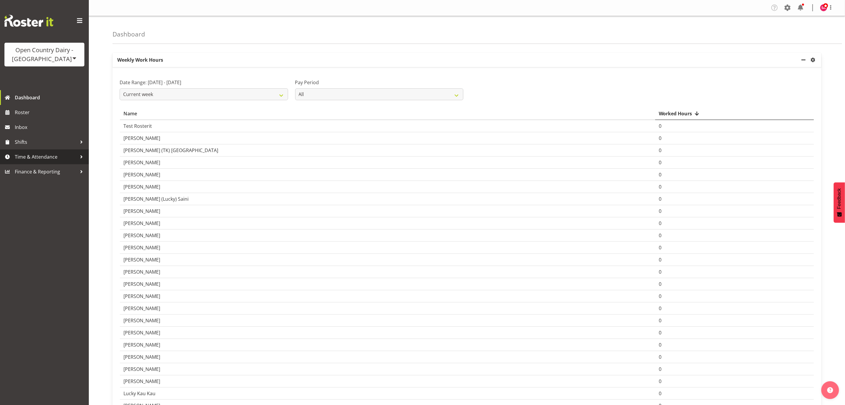
click at [27, 163] on link "Time & Attendance" at bounding box center [44, 156] width 89 height 15
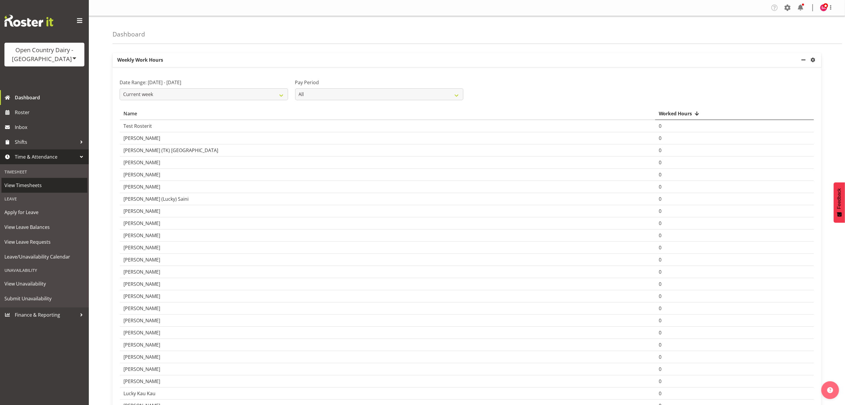
click at [33, 185] on span "View Timesheets" at bounding box center [44, 185] width 80 height 9
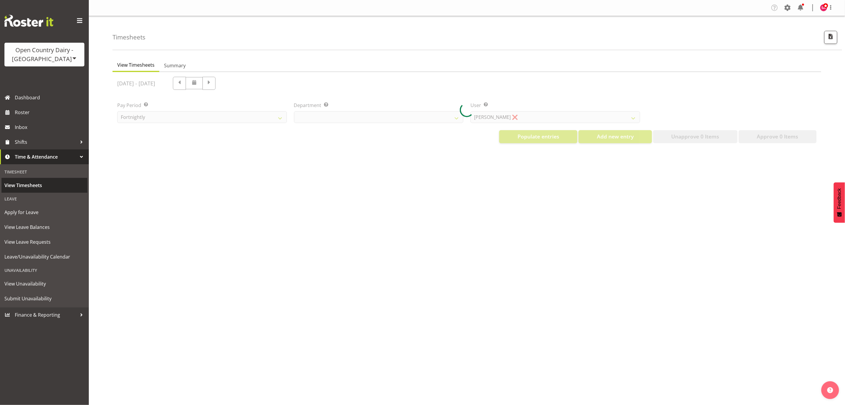
select select "733"
select select "7414"
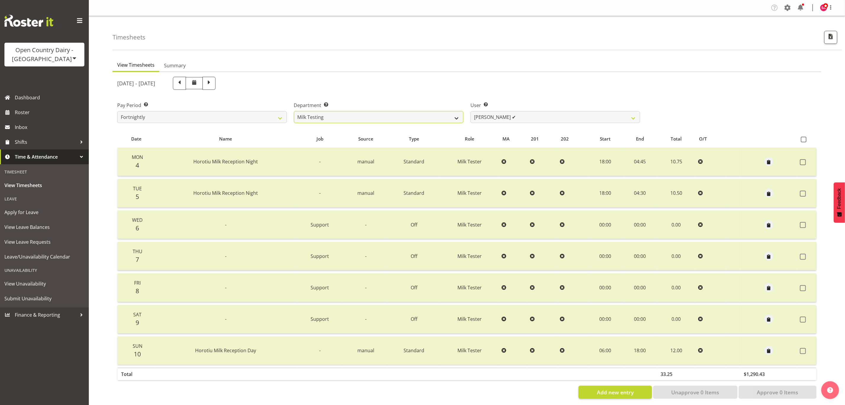
click at [429, 115] on select "701 702 703 704 705 706 707 708 709 710 711 712 713 714 715 716 717 718 719 720" at bounding box center [379, 117] width 170 height 12
select select "885"
click at [294, 111] on select "701 702 703 704 705 706 707 708 709 710 711 712 713 714 715 716 717 718 719 720" at bounding box center [379, 117] width 170 height 12
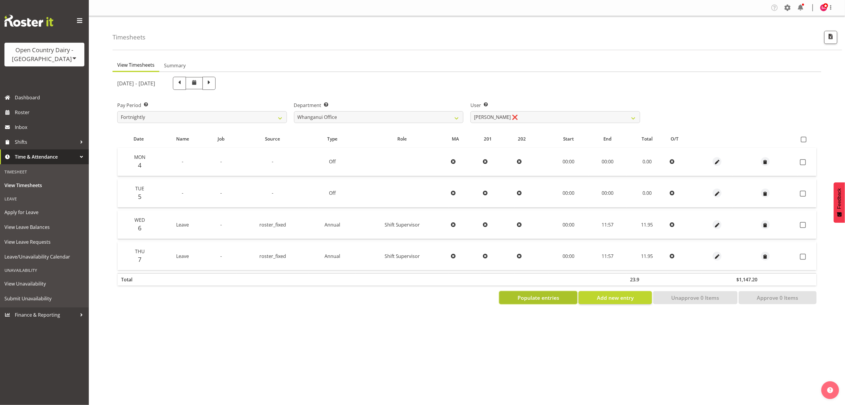
click at [537, 299] on span "Populate entries" at bounding box center [539, 298] width 42 height 8
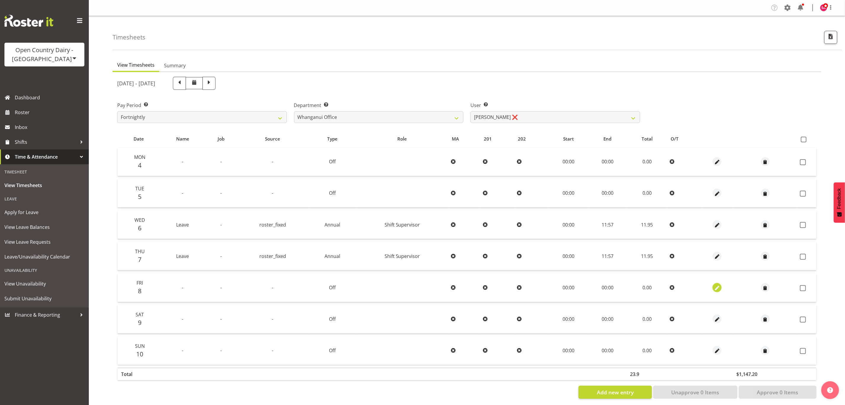
click at [714, 287] on span "button" at bounding box center [717, 287] width 7 height 7
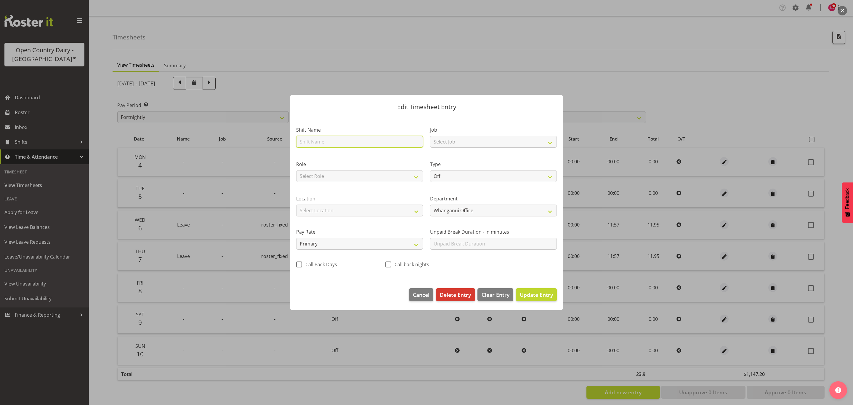
click at [324, 143] on input "text" at bounding box center [359, 142] width 127 height 12
type input "Annual leave"
click at [343, 175] on select "Select Role Shift Supervisor" at bounding box center [359, 176] width 127 height 12
select select "1167"
click at [296, 170] on select "Select Role Shift Supervisor" at bounding box center [359, 176] width 127 height 12
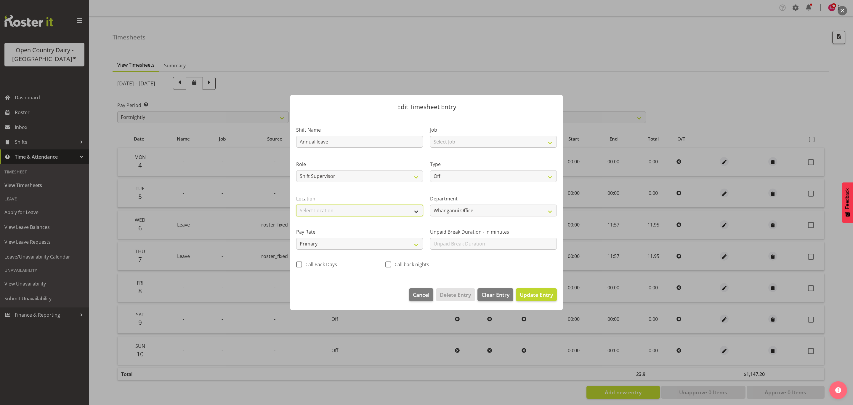
click at [336, 208] on select "Select Location Containers Horotiu Ingredients Waharoa Office [GEOGRAPHIC_DATA]…" at bounding box center [359, 210] width 127 height 12
select select "1244"
click at [296, 204] on select "Select Location Containers Horotiu Ingredients Waharoa Office [GEOGRAPHIC_DATA]…" at bounding box center [359, 210] width 127 height 12
click at [443, 177] on select "Off Standard Public Holiday Public Holiday (Worked) Day In Lieu Annual Leave Si…" at bounding box center [493, 176] width 127 height 12
select select "Annual"
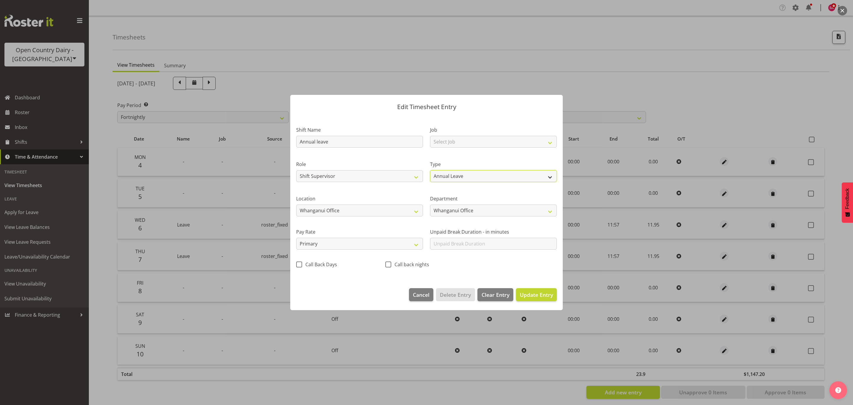
click at [430, 170] on select "Off Standard Public Holiday Public Holiday (Worked) Day In Lieu Annual Leave Si…" at bounding box center [493, 176] width 127 height 12
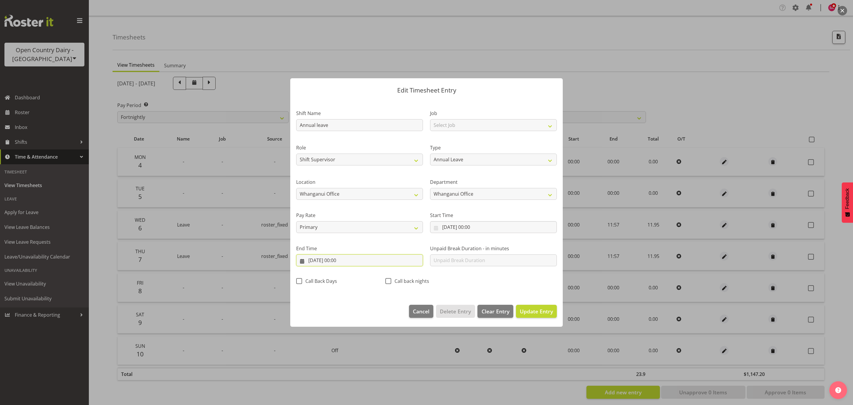
click at [307, 259] on input "[DATE] 00:00" at bounding box center [359, 260] width 127 height 12
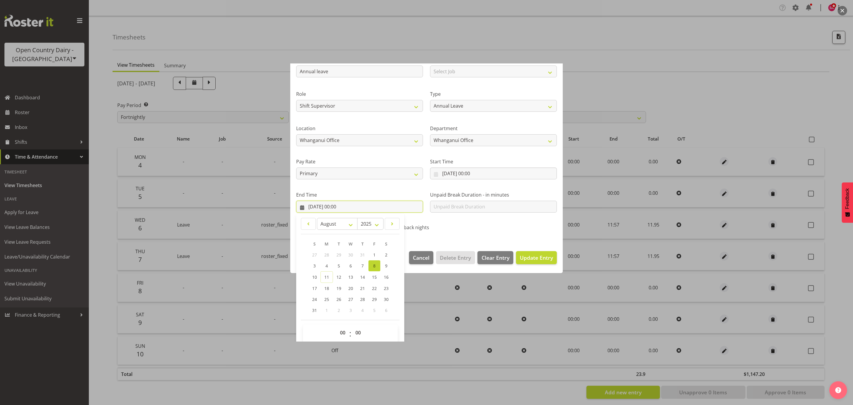
scroll to position [60, 0]
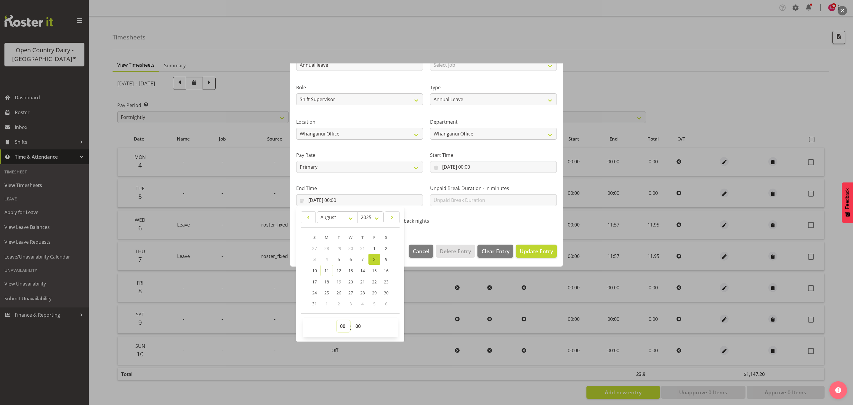
click at [339, 325] on select "00 01 02 03 04 05 06 07 08 09 10 11 12 13 14 15 16 17 18 19 20 21 22 23" at bounding box center [343, 326] width 13 height 12
select select "11"
click at [337, 320] on select "00 01 02 03 04 05 06 07 08 09 10 11 12 13 14 15 16 17 18 19 20 21 22 23" at bounding box center [343, 326] width 13 height 12
type input "[DATE] 11:00"
click at [359, 325] on select "00 01 02 03 04 05 06 07 08 09 10 11 12 13 14 15 16 17 18 19 20 21 22 23 24 25 2…" at bounding box center [358, 326] width 13 height 12
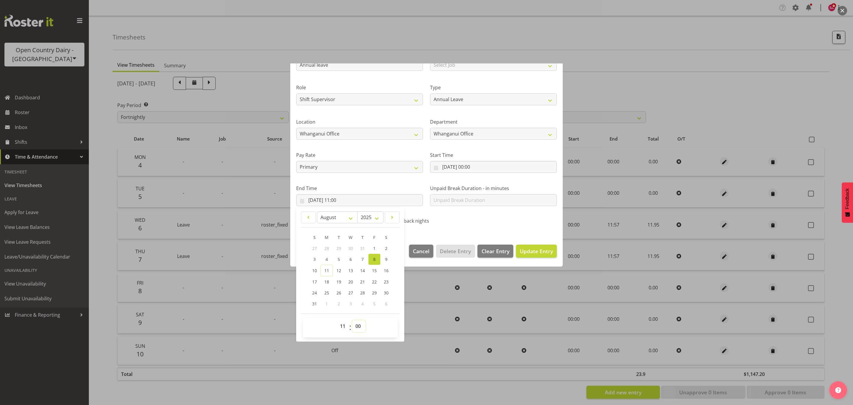
select select "57"
click at [352, 320] on select "00 01 02 03 04 05 06 07 08 09 10 11 12 13 14 15 16 17 18 19 20 21 22 23 24 25 2…" at bounding box center [358, 326] width 13 height 12
type input "[DATE] 11:57"
click at [522, 249] on span "Update Entry" at bounding box center [536, 250] width 33 height 7
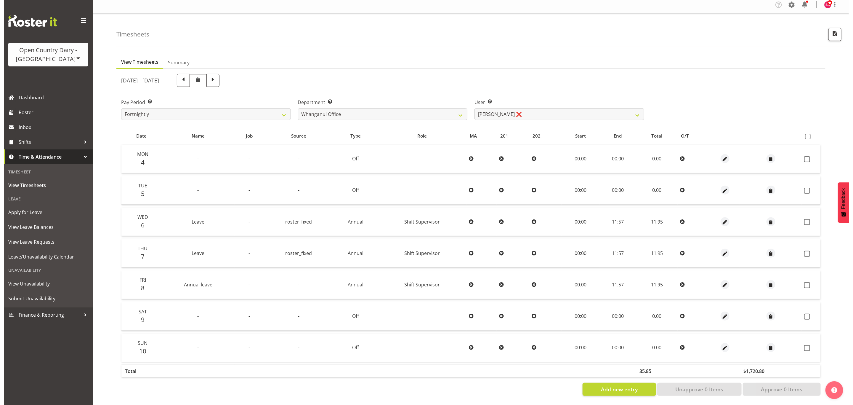
scroll to position [8, 0]
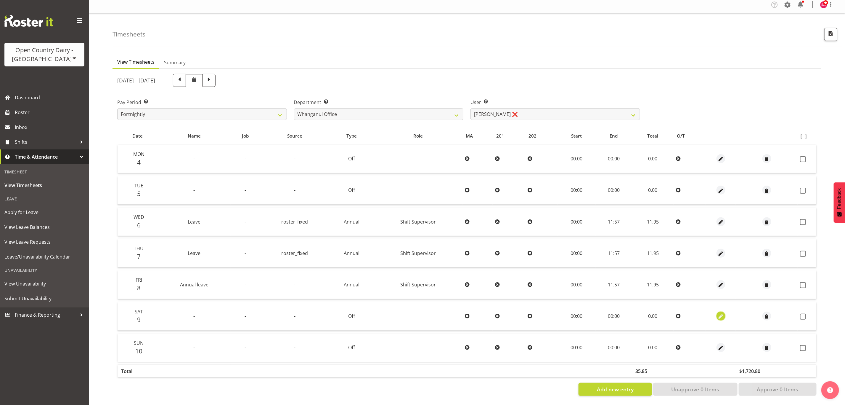
click at [721, 313] on span "button" at bounding box center [721, 316] width 7 height 7
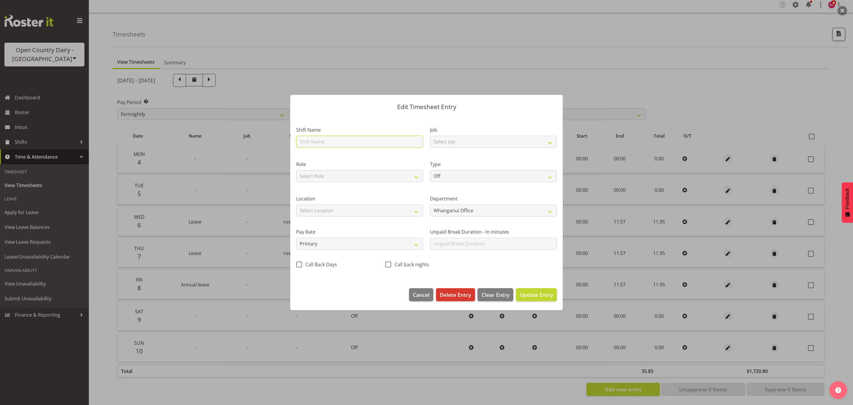
click at [324, 142] on input "text" at bounding box center [359, 142] width 127 height 12
type input "Annual leave"
click at [356, 177] on select "Select Role Shift Supervisor" at bounding box center [359, 176] width 127 height 12
select select "1167"
click at [296, 170] on select "Select Role Shift Supervisor" at bounding box center [359, 176] width 127 height 12
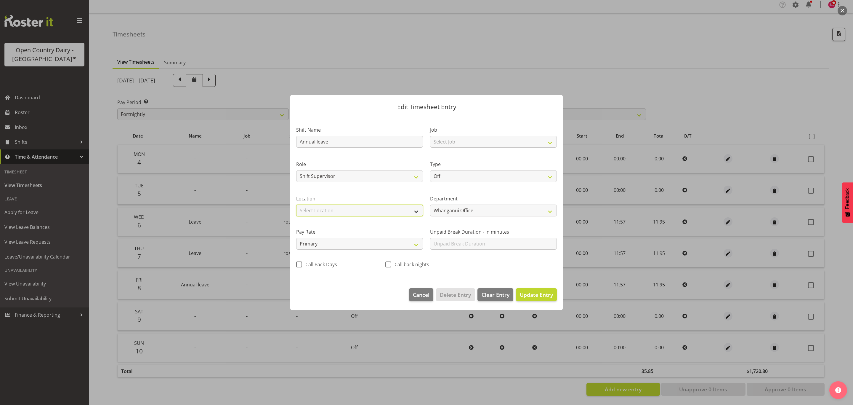
click at [351, 209] on select "Select Location Containers Horotiu Ingredients Waharoa Office [GEOGRAPHIC_DATA]…" at bounding box center [359, 210] width 127 height 12
select select "1244"
click at [296, 204] on select "Select Location Containers Horotiu Ingredients Waharoa Office [GEOGRAPHIC_DATA]…" at bounding box center [359, 210] width 127 height 12
click at [455, 178] on select "Off Standard Public Holiday Public Holiday (Worked) Day In Lieu Annual Leave Si…" at bounding box center [493, 176] width 127 height 12
select select "Annual"
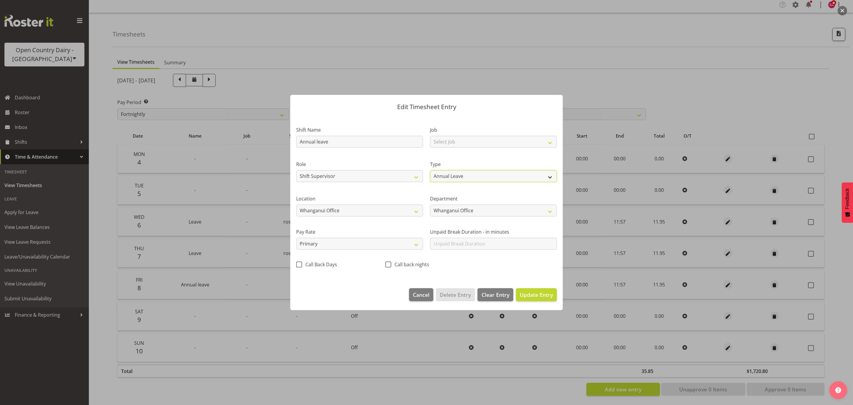
click at [430, 170] on select "Off Standard Public Holiday Public Holiday (Worked) Day In Lieu Annual Leave Si…" at bounding box center [493, 176] width 127 height 12
select select "7"
select select "2025"
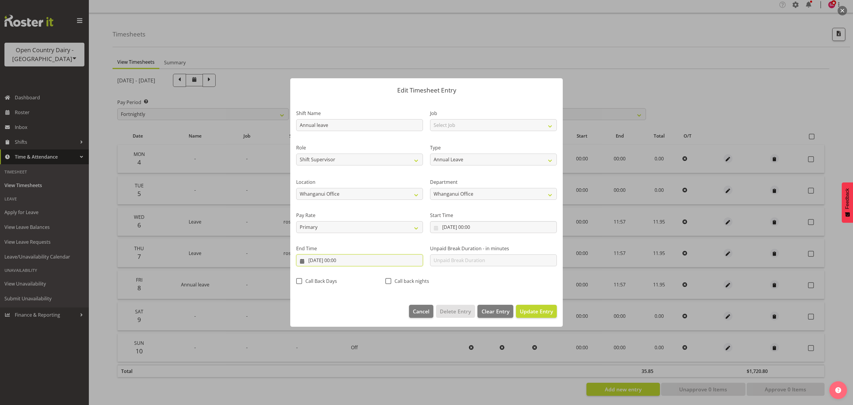
click at [306, 260] on input "[DATE] 00:00" at bounding box center [359, 260] width 127 height 12
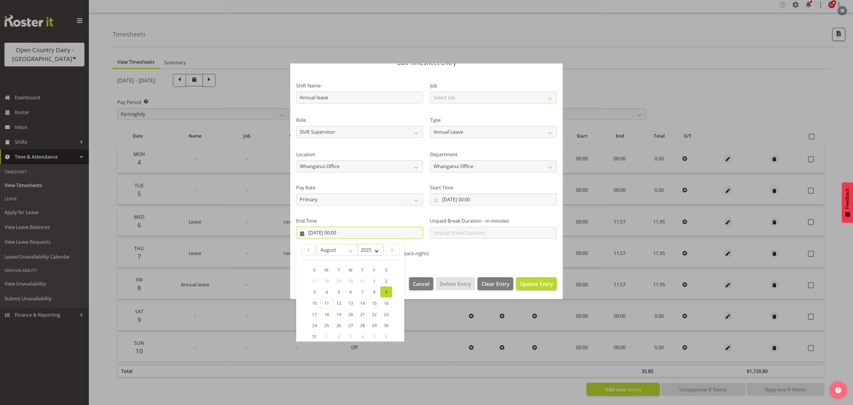
scroll to position [60, 0]
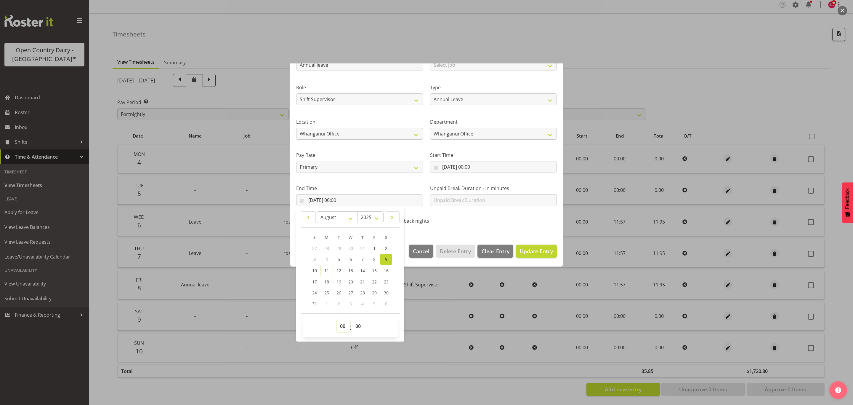
click at [340, 325] on select "00 01 02 03 04 05 06 07 08 09 10 11 12 13 14 15 16 17 18 19 20 21 22 23" at bounding box center [343, 326] width 13 height 12
select select "11"
click at [337, 320] on select "00 01 02 03 04 05 06 07 08 09 10 11 12 13 14 15 16 17 18 19 20 21 22 23" at bounding box center [343, 326] width 13 height 12
type input "[DATE] 11:00"
click at [357, 328] on select "00 01 02 03 04 05 06 07 08 09 10 11 12 13 14 15 16 17 18 19 20 21 22 23 24 25 2…" at bounding box center [358, 326] width 13 height 12
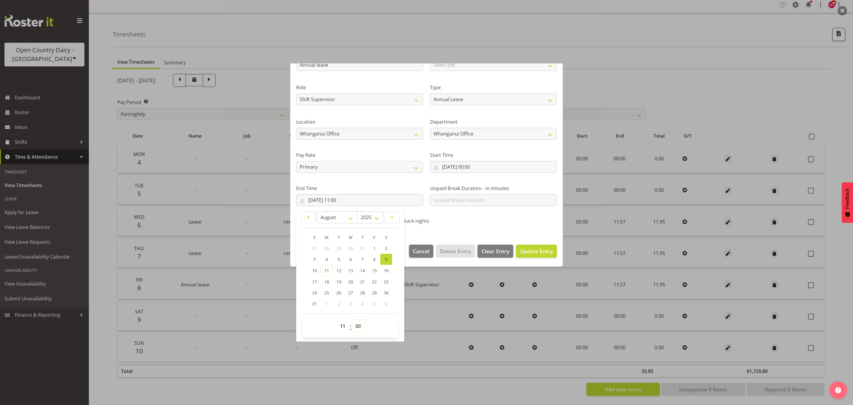
select select "57"
click at [352, 320] on select "00 01 02 03 04 05 06 07 08 09 10 11 12 13 14 15 16 17 18 19 20 21 22 23 24 25 2…" at bounding box center [358, 326] width 13 height 12
type input "[DATE] 11:57"
click at [536, 251] on span "Update Entry" at bounding box center [536, 250] width 33 height 7
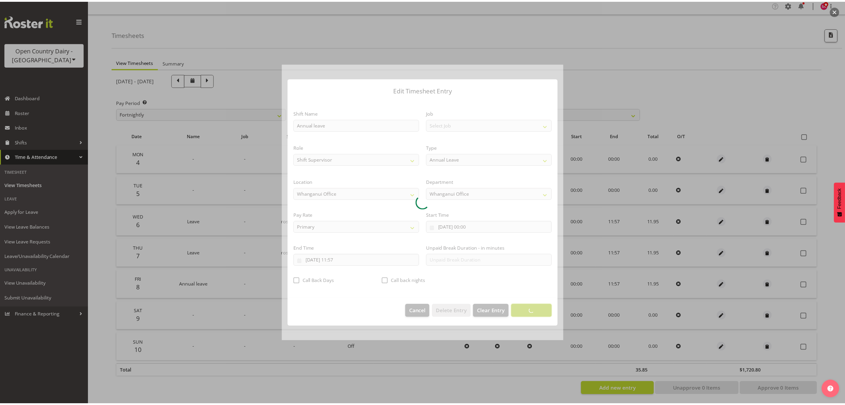
scroll to position [0, 0]
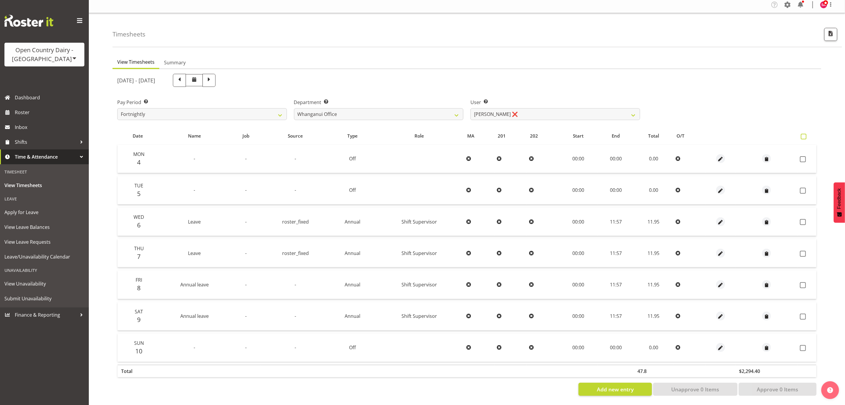
click at [804, 134] on span at bounding box center [804, 137] width 6 height 6
click at [804, 134] on input "checkbox" at bounding box center [803, 136] width 4 height 4
checkbox input "true"
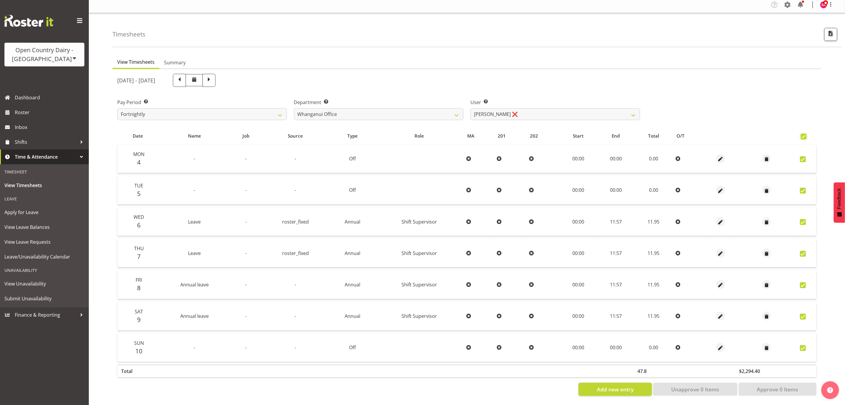
checkbox input "true"
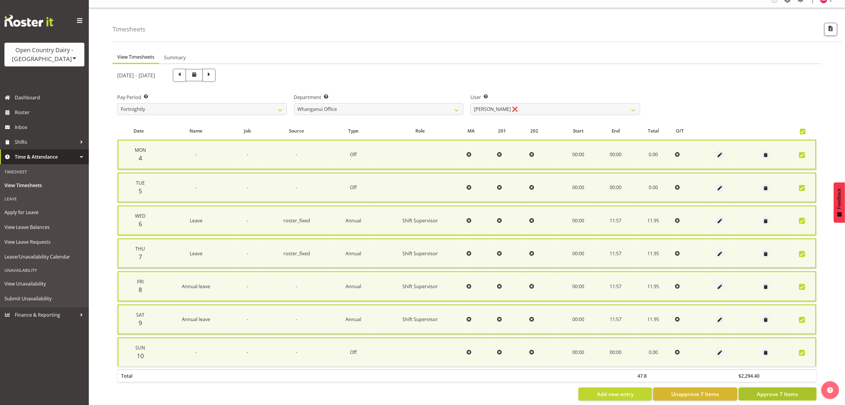
click at [762, 390] on span "Approve 7 Items" at bounding box center [777, 394] width 41 height 8
checkbox input "false"
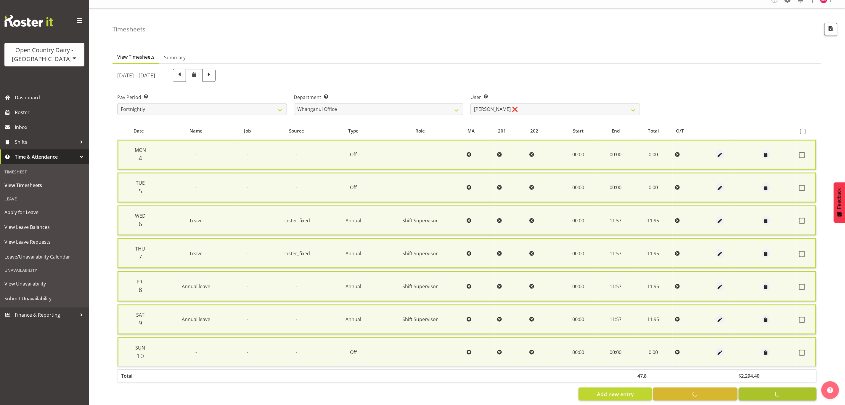
checkbox input "false"
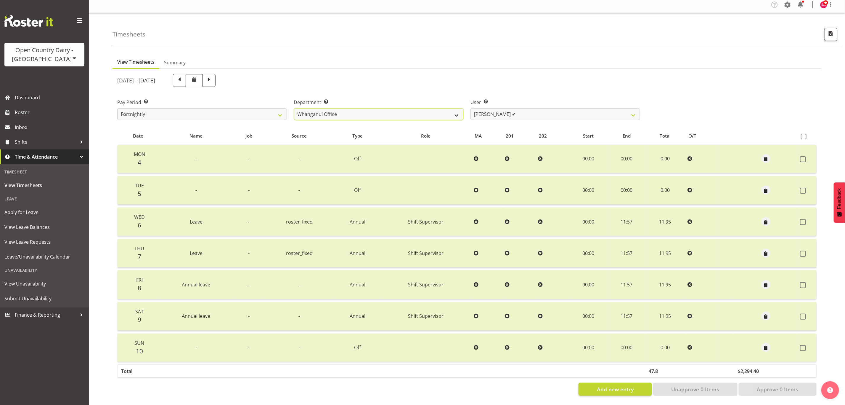
click at [401, 108] on select "701 702 703 704 705 706 707 708 709 710 711 712 713 714 715 716 717 718 719 720" at bounding box center [379, 114] width 170 height 12
click at [580, 56] on ul "View Timesheets Summary" at bounding box center [467, 62] width 709 height 13
click at [509, 108] on select "[PERSON_NAME] ✔ [PERSON_NAME] ❌ [PERSON_NAME] ❌ [PERSON_NAME] ❌ [PERSON_NAME] ❌" at bounding box center [556, 114] width 170 height 12
select select "7415"
click at [471, 108] on select "[PERSON_NAME] ✔ [PERSON_NAME] ❌ [PERSON_NAME] ❌ [PERSON_NAME] ❌ [PERSON_NAME] ❌" at bounding box center [556, 114] width 170 height 12
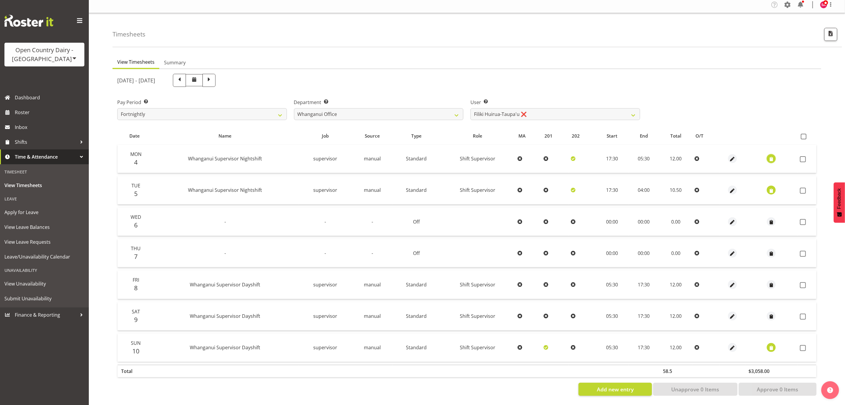
click at [772, 156] on span "button" at bounding box center [771, 159] width 7 height 7
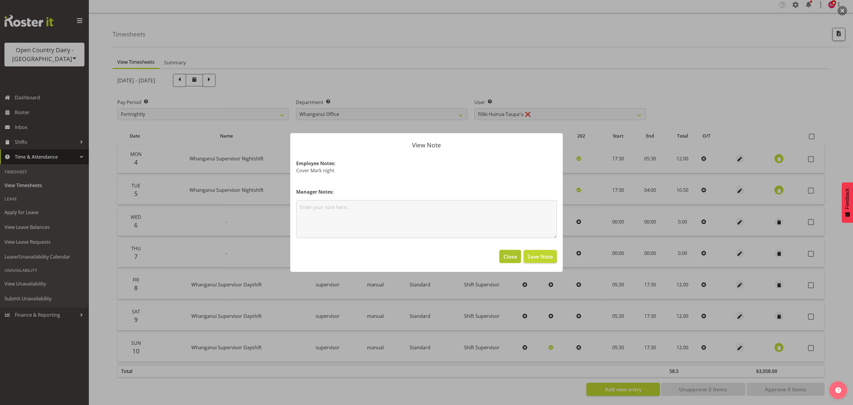
click at [507, 259] on span "Close" at bounding box center [510, 256] width 14 height 8
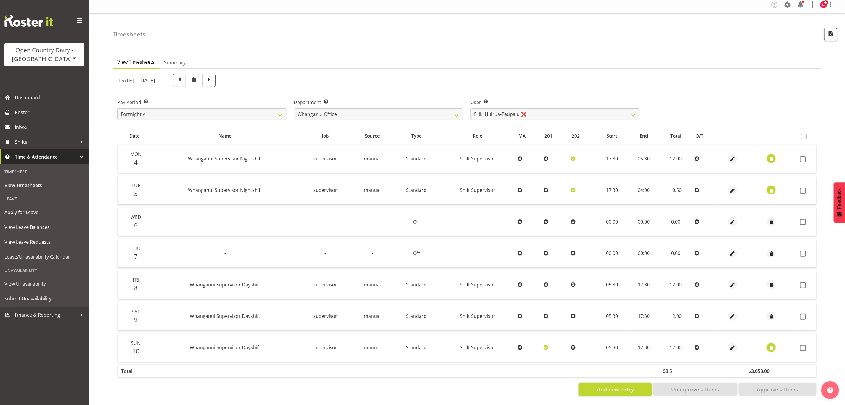
click at [769, 344] on span "button" at bounding box center [771, 347] width 7 height 7
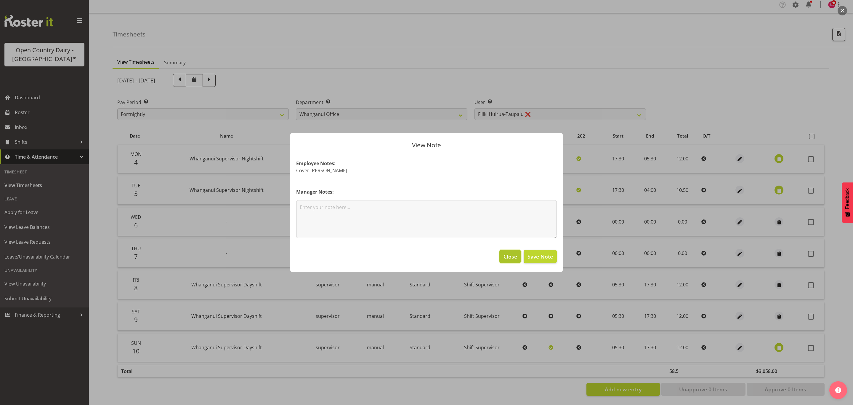
click at [506, 255] on span "Close" at bounding box center [510, 256] width 14 height 8
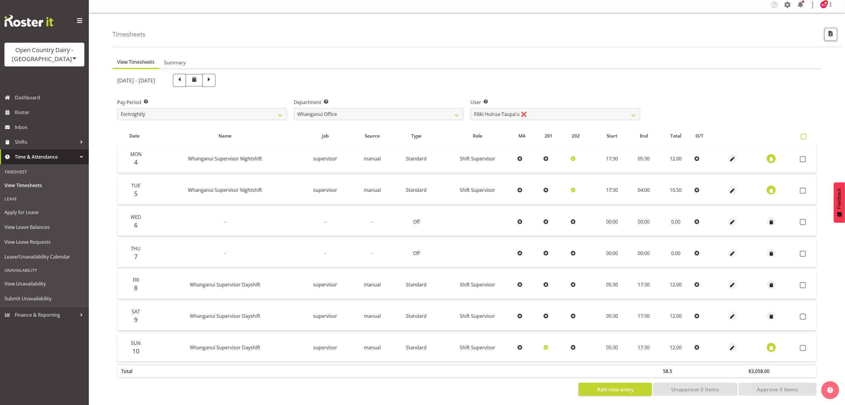
click at [805, 134] on span at bounding box center [804, 137] width 6 height 6
click at [805, 134] on input "checkbox" at bounding box center [803, 136] width 4 height 4
checkbox input "true"
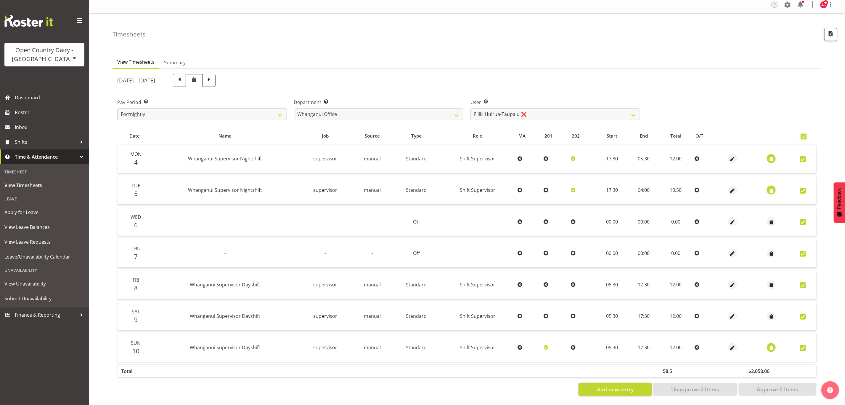
checkbox input "true"
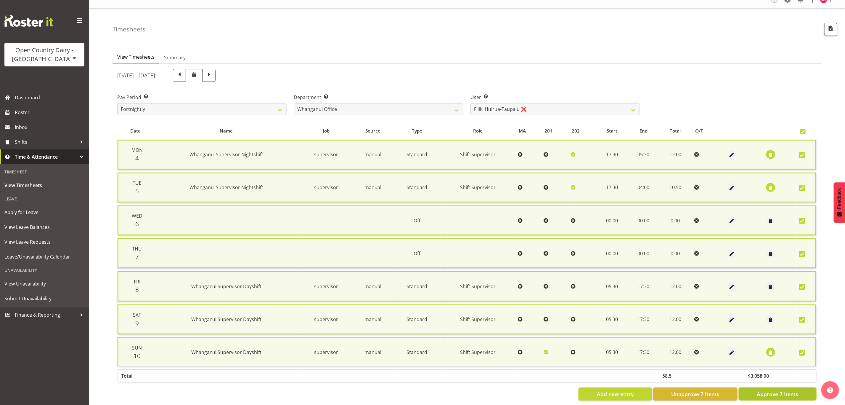
click at [764, 392] on span "Approve 7 Items" at bounding box center [777, 394] width 41 height 8
checkbox input "false"
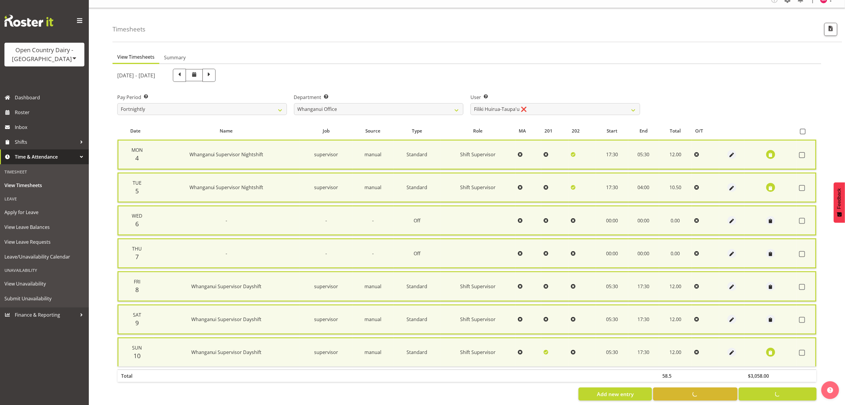
checkbox input "false"
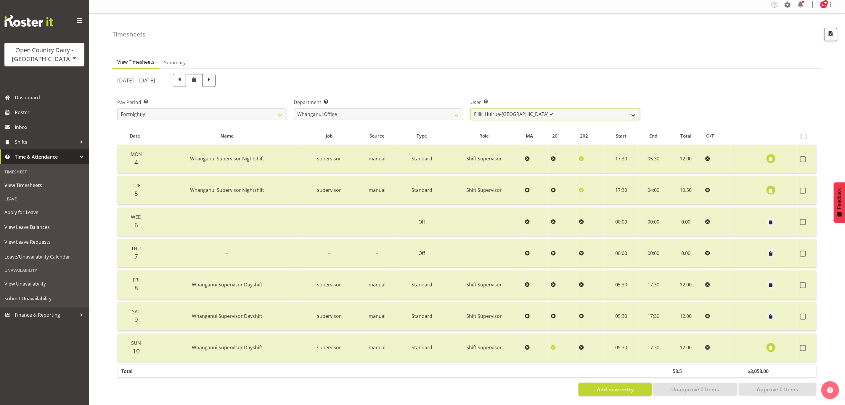
click at [514, 110] on select "[PERSON_NAME] ✔ [PERSON_NAME] ✔ [PERSON_NAME] ❌ [PERSON_NAME] ❌ [PERSON_NAME] ❌" at bounding box center [556, 114] width 170 height 12
select select "11262"
click at [471, 108] on select "[PERSON_NAME] ✔ [PERSON_NAME] ✔ [PERSON_NAME] ❌ [PERSON_NAME] ❌ [PERSON_NAME] ❌" at bounding box center [556, 114] width 170 height 12
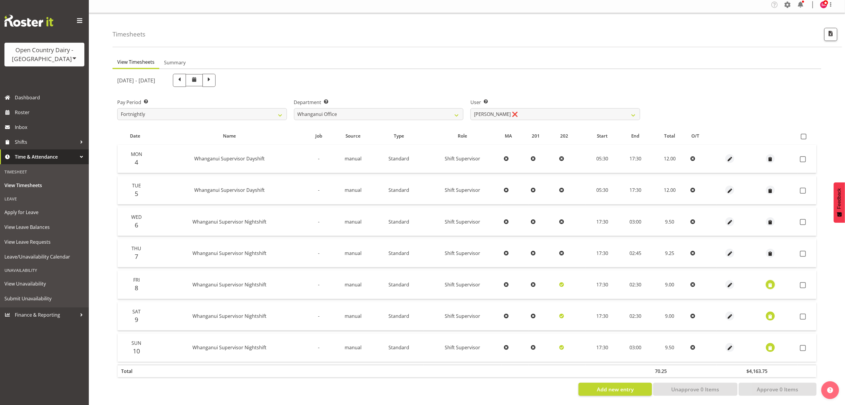
click at [770, 281] on span "button" at bounding box center [770, 284] width 7 height 7
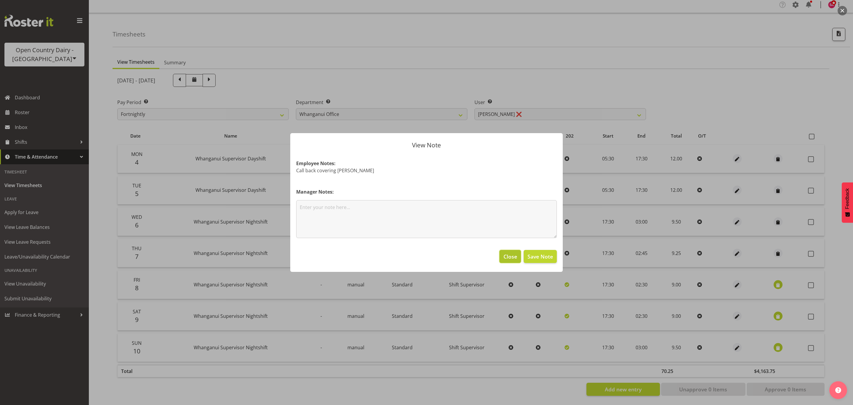
click at [513, 258] on span "Close" at bounding box center [510, 256] width 14 height 8
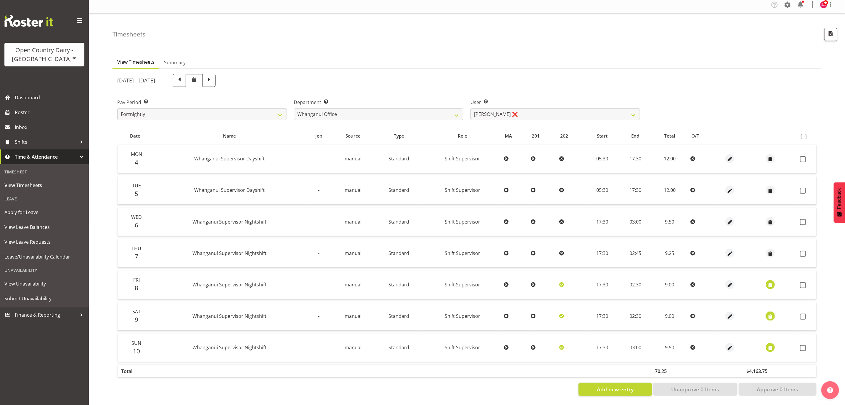
click at [769, 313] on span "button" at bounding box center [770, 316] width 7 height 7
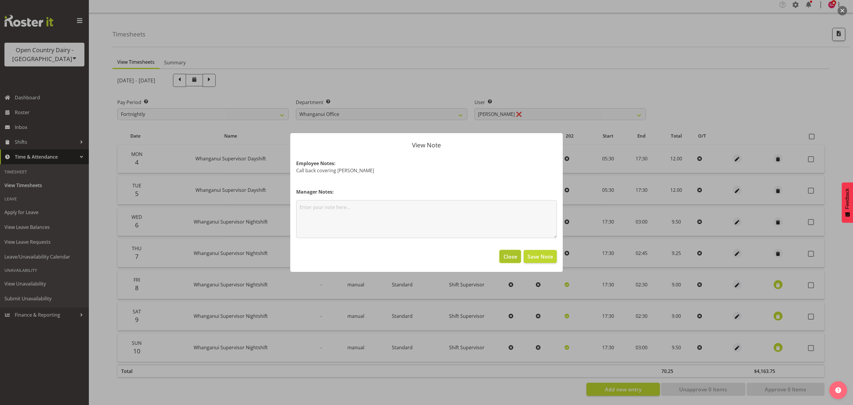
click at [509, 256] on span "Close" at bounding box center [510, 256] width 14 height 8
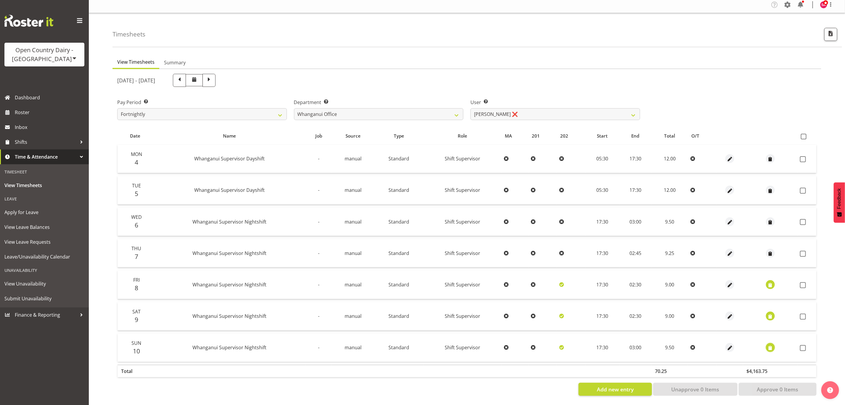
click at [767, 344] on span "button" at bounding box center [770, 347] width 7 height 7
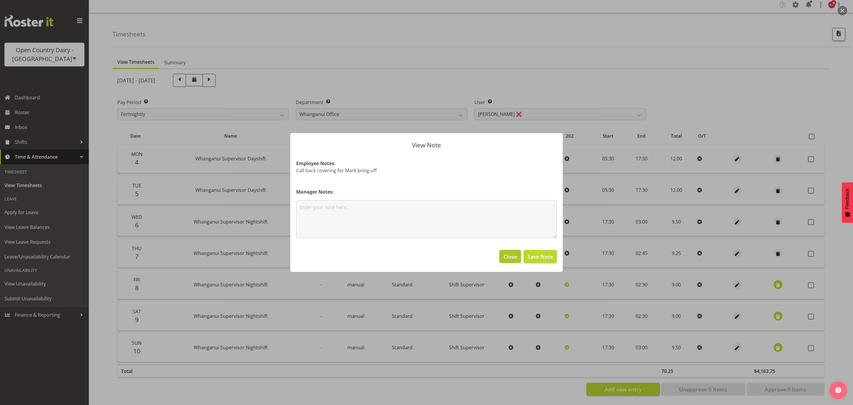
click at [509, 260] on span "Close" at bounding box center [510, 256] width 14 height 8
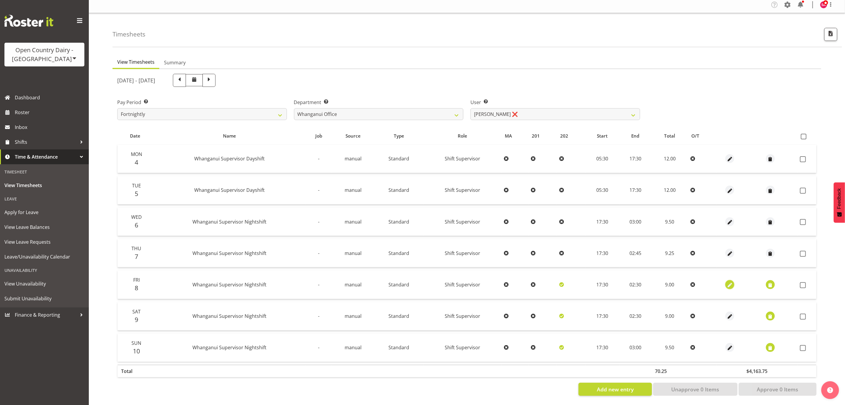
click at [729, 281] on span "button" at bounding box center [730, 284] width 7 height 7
select select "Standard"
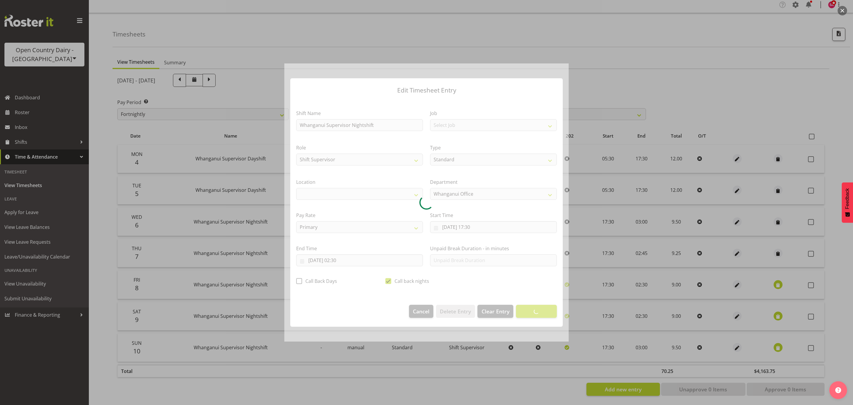
select select "1244"
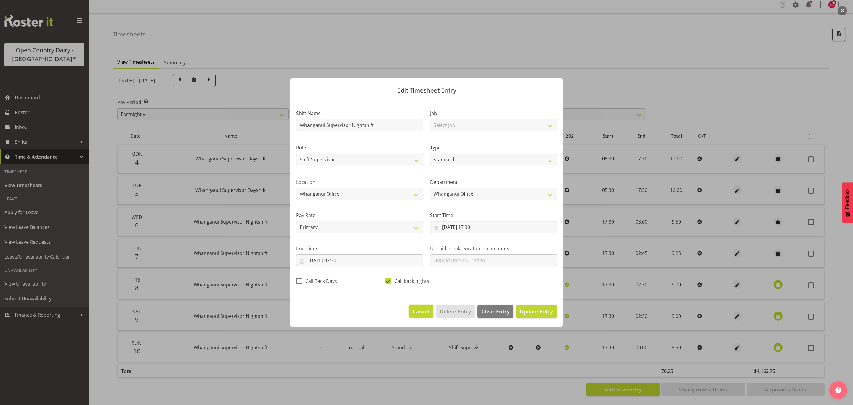
click at [412, 307] on button "Cancel" at bounding box center [421, 310] width 24 height 13
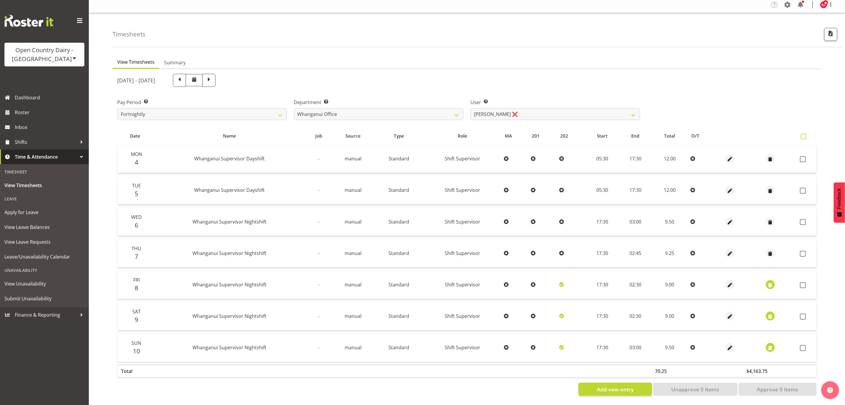
click at [801, 134] on span at bounding box center [804, 137] width 6 height 6
click at [801, 134] on input "checkbox" at bounding box center [803, 136] width 4 height 4
checkbox input "true"
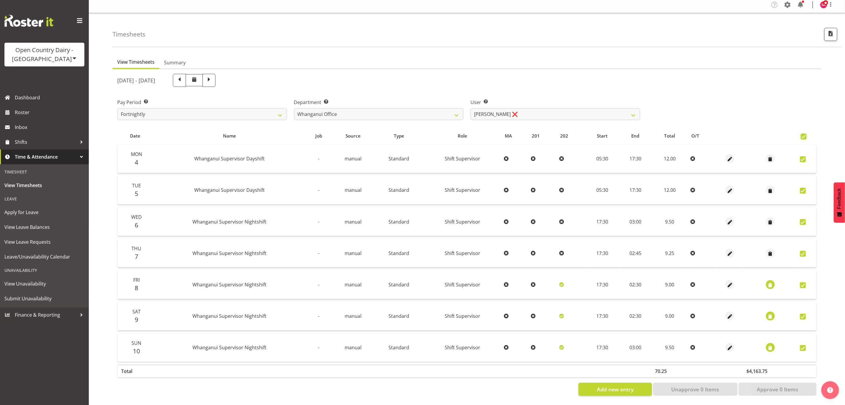
checkbox input "true"
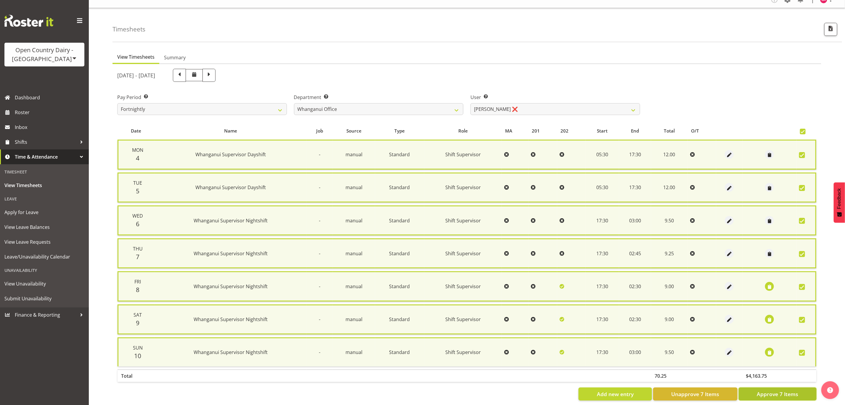
click at [767, 387] on button "Approve 7 Items" at bounding box center [778, 393] width 78 height 13
checkbox input "false"
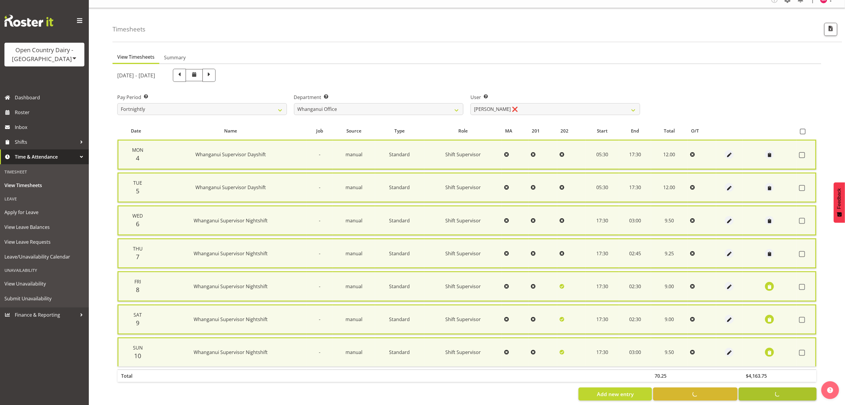
checkbox input "false"
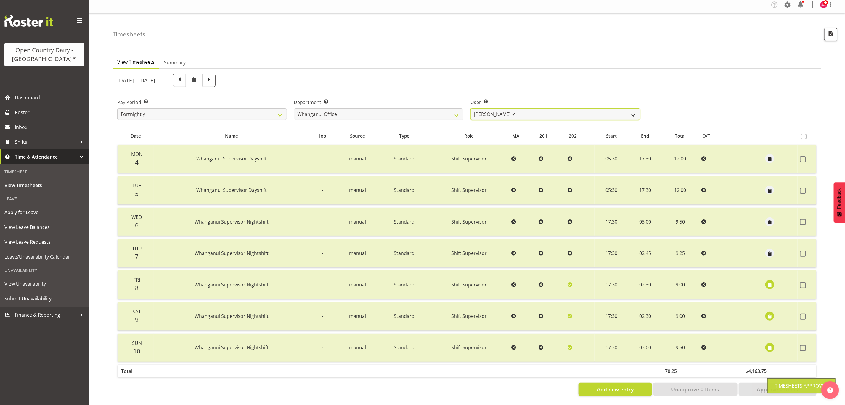
click at [561, 108] on select "[PERSON_NAME] ✔ [PERSON_NAME] ✔ [PERSON_NAME] ✔ [PERSON_NAME] ❌ [PERSON_NAME] ❌" at bounding box center [556, 114] width 170 height 12
click at [471, 108] on select "[PERSON_NAME] ✔ [PERSON_NAME] ✔ [PERSON_NAME] ✔ [PERSON_NAME] ❌ [PERSON_NAME] ❌" at bounding box center [556, 114] width 170 height 12
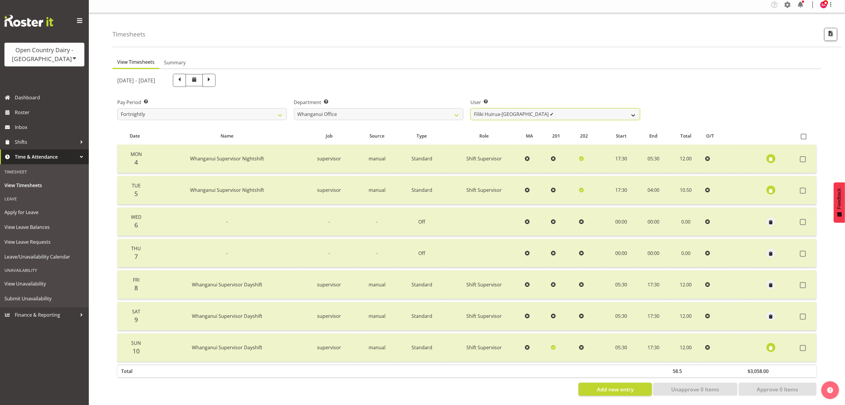
click at [549, 108] on select "[PERSON_NAME] ✔ [PERSON_NAME] ✔ [PERSON_NAME] ✔ [PERSON_NAME] ❌ [PERSON_NAME] ❌" at bounding box center [556, 114] width 170 height 12
select select "7535"
click at [471, 108] on select "[PERSON_NAME] ✔ [PERSON_NAME] ✔ [PERSON_NAME] ✔ [PERSON_NAME] ❌ [PERSON_NAME] ❌" at bounding box center [556, 114] width 170 height 12
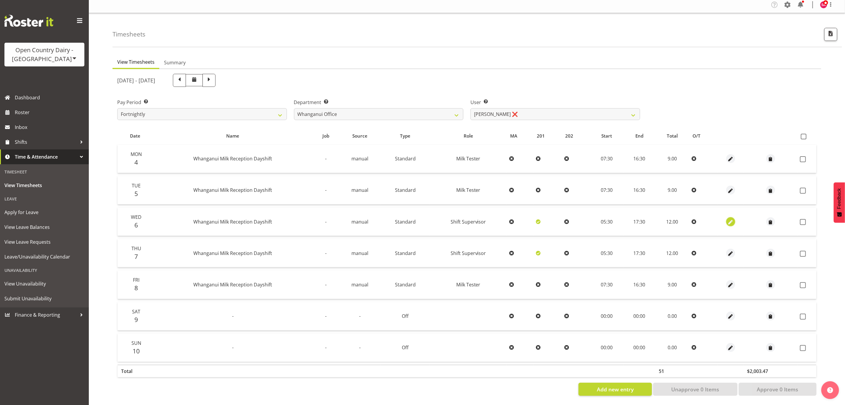
click at [728, 219] on span "button" at bounding box center [730, 222] width 7 height 7
select select "Standard"
select select "secondary"
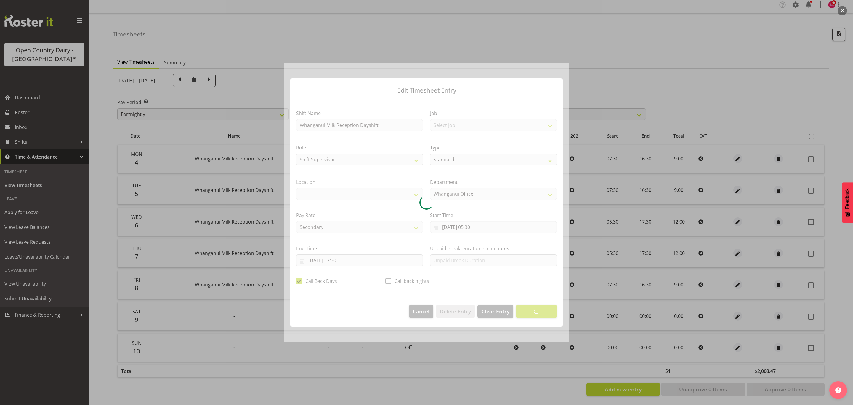
select select "1244"
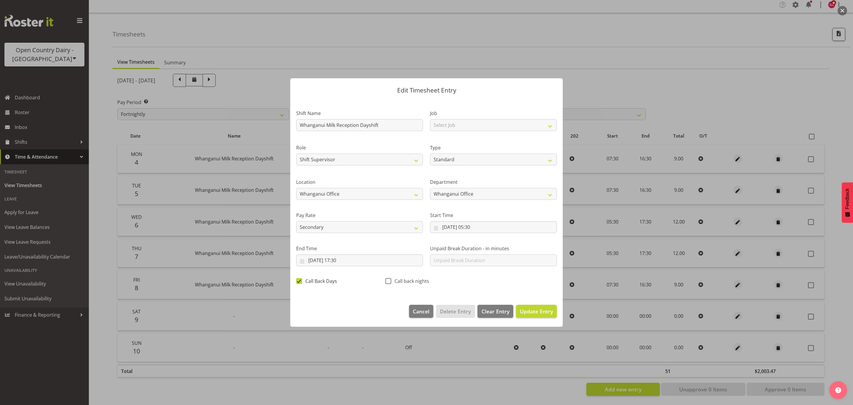
click at [300, 280] on span at bounding box center [299, 281] width 6 height 6
click at [300, 280] on input "Call Back Days" at bounding box center [298, 281] width 4 height 4
checkbox input "false"
click at [525, 306] on button "Update Entry" at bounding box center [536, 310] width 41 height 13
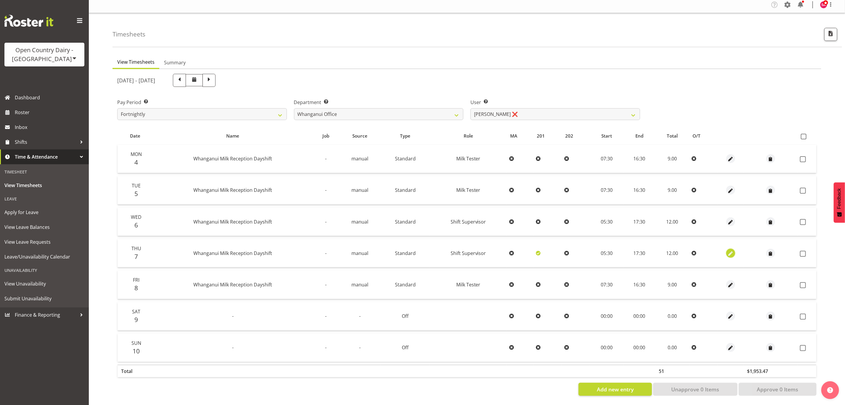
click at [731, 250] on span "button" at bounding box center [730, 253] width 7 height 7
select select "Standard"
select select "secondary"
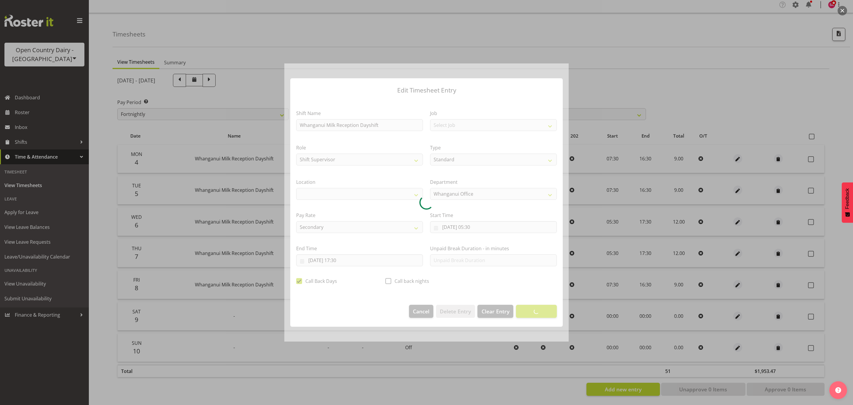
select select "1244"
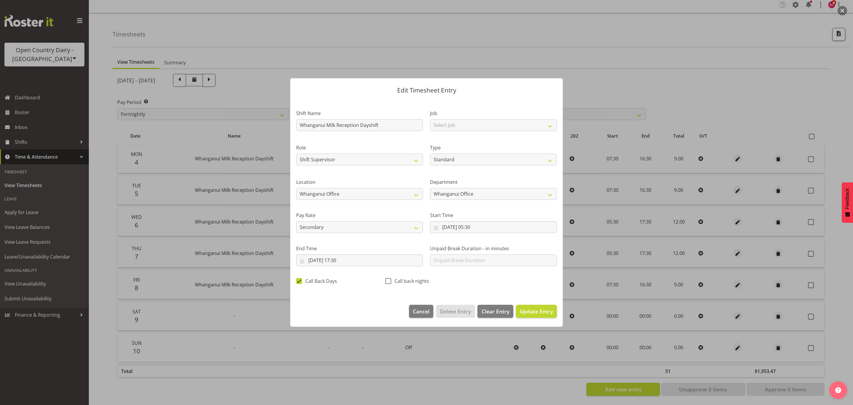
click at [296, 282] on span at bounding box center [299, 281] width 6 height 6
click at [296, 282] on input "Call Back Days" at bounding box center [298, 281] width 4 height 4
checkbox input "false"
click at [539, 310] on span "Update Entry" at bounding box center [536, 310] width 33 height 7
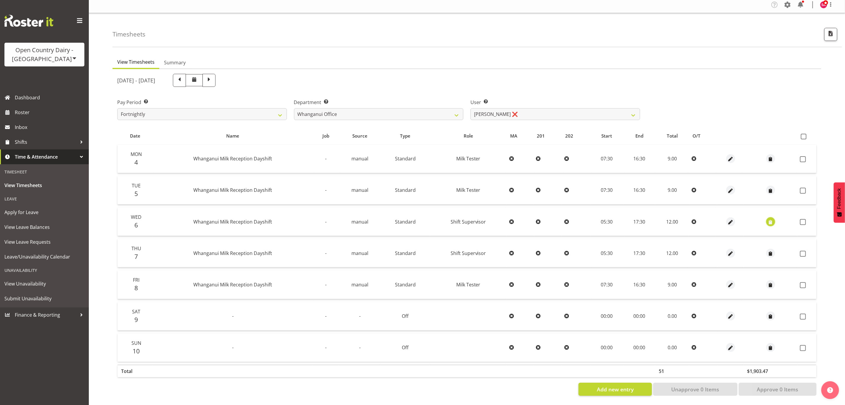
click at [771, 219] on span "button" at bounding box center [771, 222] width 7 height 7
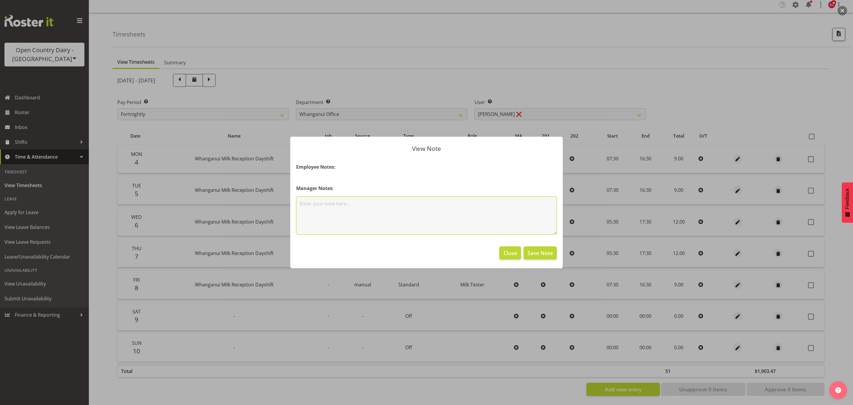
click at [312, 206] on textarea at bounding box center [426, 215] width 261 height 38
type textarea "Supervisor"
click at [538, 254] on span "Save Note" at bounding box center [539, 253] width 25 height 8
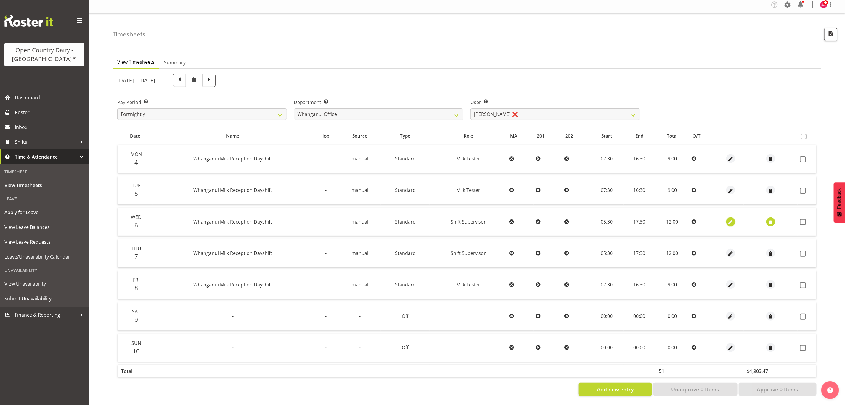
click at [727, 219] on span "button" at bounding box center [730, 222] width 7 height 7
select select "Standard"
select select "secondary"
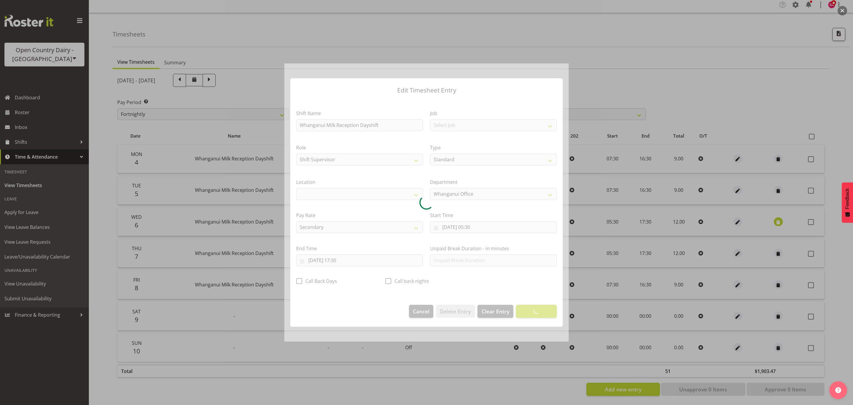
select select "1244"
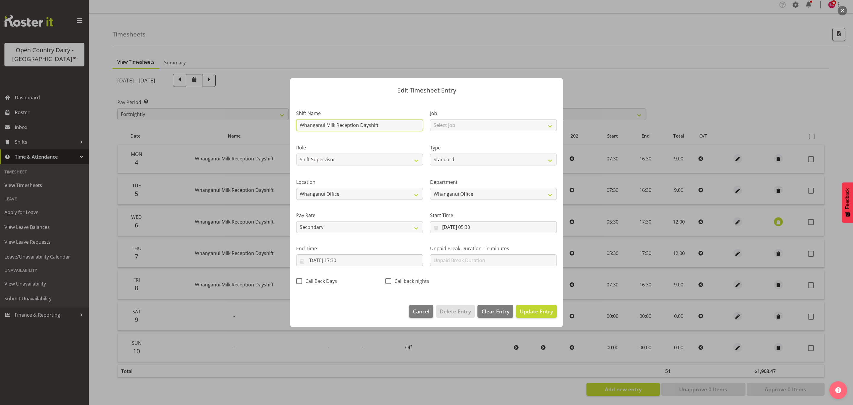
click at [394, 128] on input "Whanganui Milk Reception Dayshift" at bounding box center [359, 125] width 127 height 12
type input "W"
type input "Wanganui Supervisors Day"
click at [530, 307] on span "Update Entry" at bounding box center [536, 310] width 33 height 7
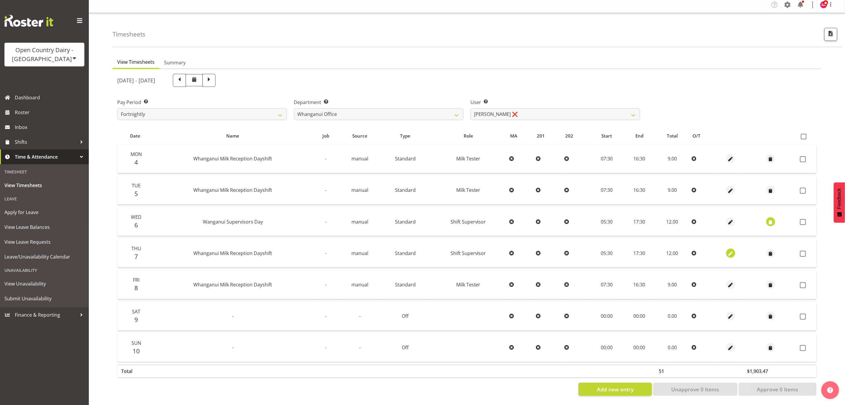
click at [727, 250] on span "button" at bounding box center [730, 253] width 7 height 7
select select "Standard"
select select "secondary"
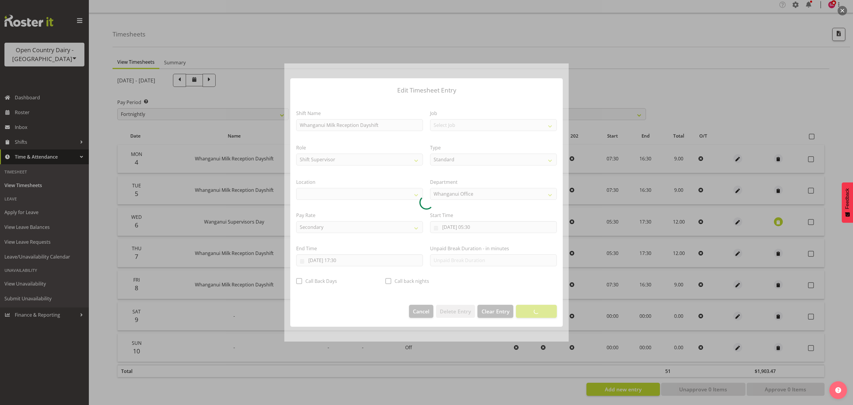
select select "1244"
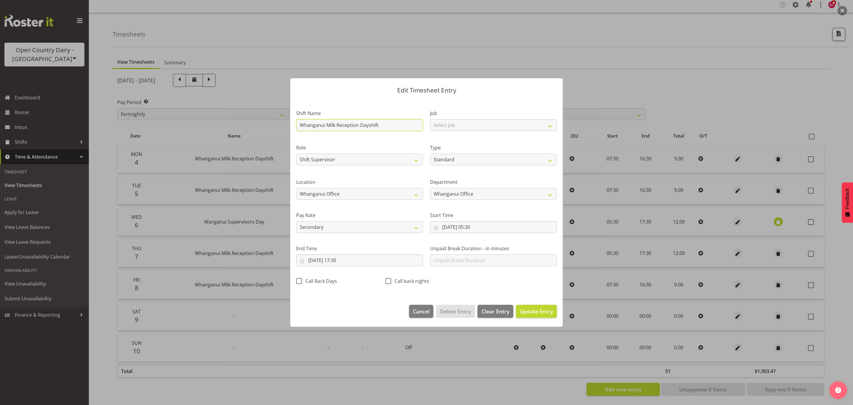
click at [391, 127] on input "Whanganui Milk Reception Dayshift" at bounding box center [359, 125] width 127 height 12
type input "W"
type input "Wanganui Supervisors Day"
click at [527, 317] on footer "Cancel Delete Entry Clear Entry Update Entry" at bounding box center [426, 313] width 272 height 28
click at [531, 311] on span "Update Entry" at bounding box center [536, 310] width 33 height 7
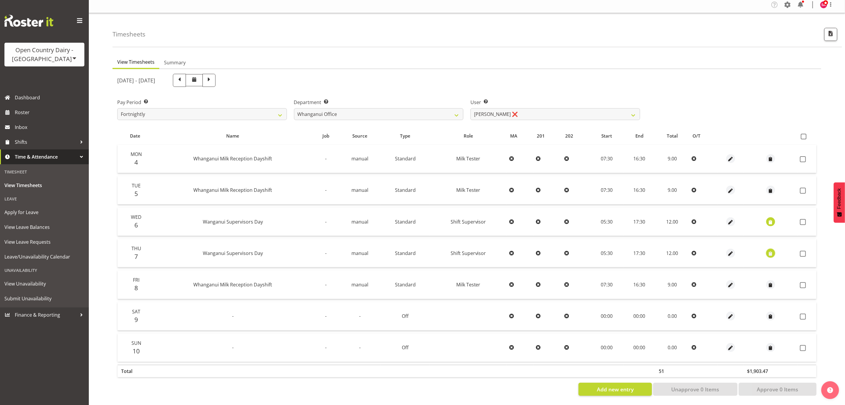
click at [774, 248] on button "button" at bounding box center [770, 252] width 9 height 9
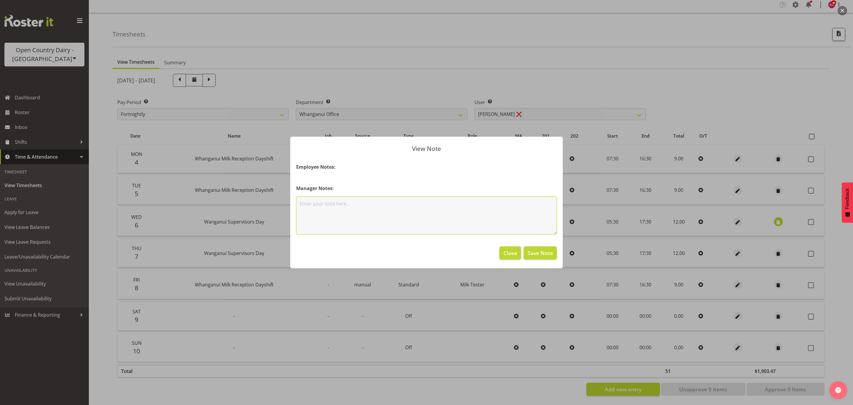
click at [321, 211] on textarea at bounding box center [426, 215] width 261 height 38
type textarea "Supervisor"
click at [546, 248] on button "Save Note" at bounding box center [540, 252] width 33 height 13
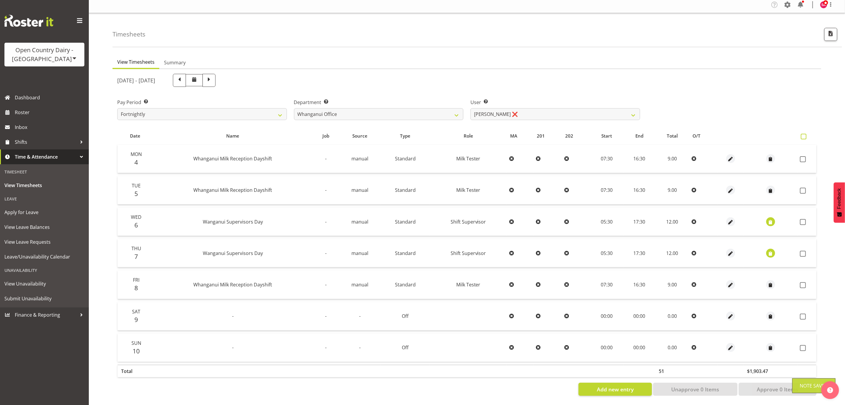
click at [803, 134] on span at bounding box center [804, 137] width 6 height 6
click at [803, 134] on input "checkbox" at bounding box center [803, 136] width 4 height 4
checkbox input "true"
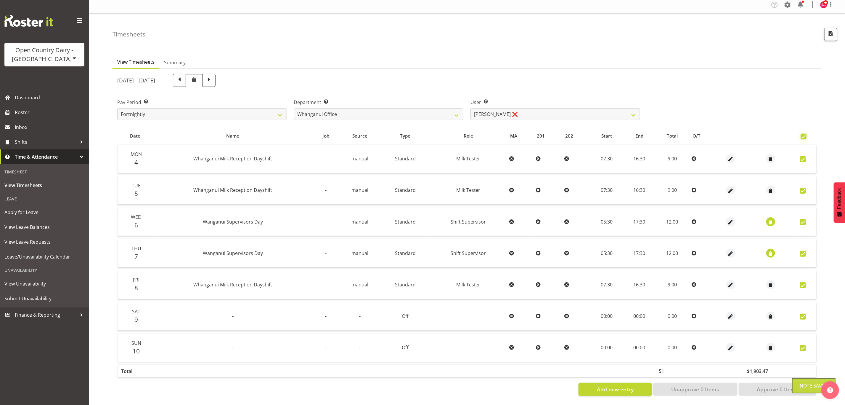
checkbox input "true"
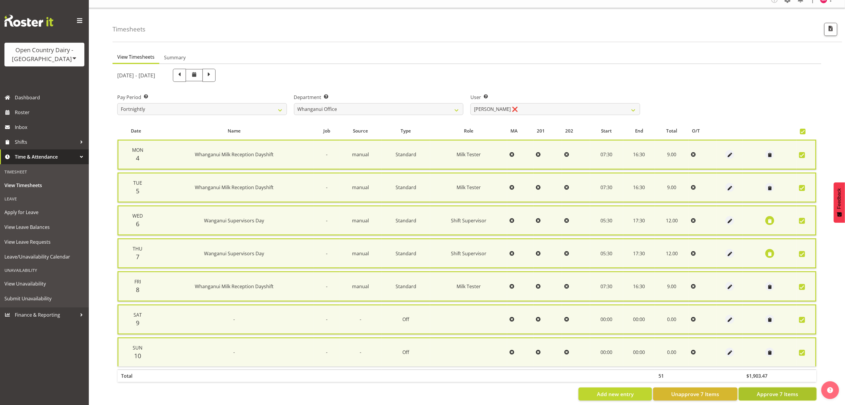
click at [767, 391] on span "Approve 7 Items" at bounding box center [777, 394] width 41 height 8
checkbox input "false"
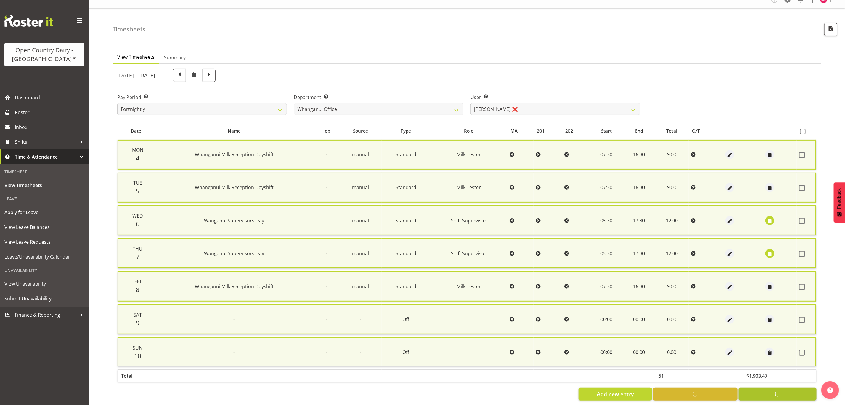
checkbox input "false"
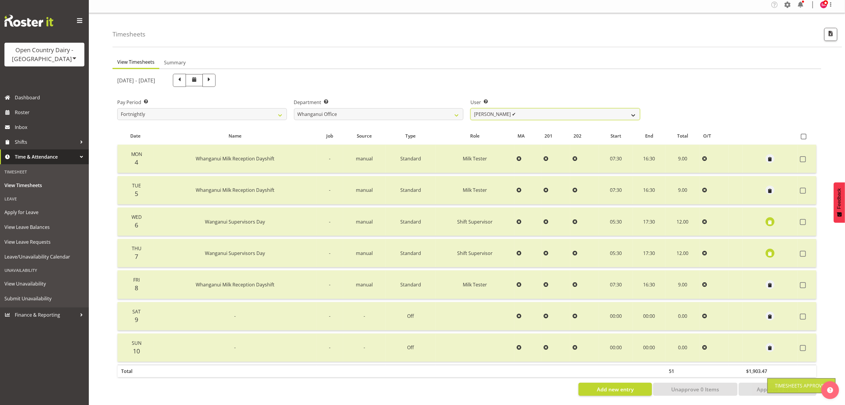
click at [525, 110] on select "[PERSON_NAME] ✔ [PERSON_NAME] ✔ [PERSON_NAME] ✔ [PERSON_NAME] ✔ [PERSON_NAME] ❌" at bounding box center [556, 114] width 170 height 12
select select "7445"
click at [471, 108] on select "[PERSON_NAME] ✔ [PERSON_NAME] ✔ [PERSON_NAME] ✔ [PERSON_NAME] ✔ [PERSON_NAME] ❌" at bounding box center [556, 114] width 170 height 12
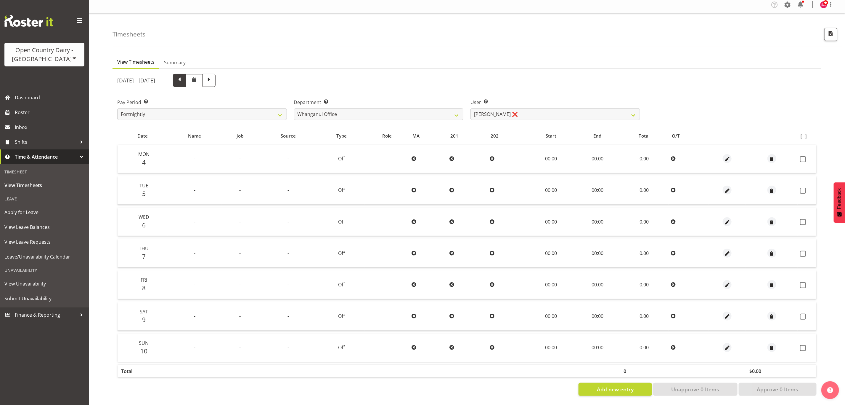
click at [183, 76] on span at bounding box center [180, 80] width 8 height 8
select select
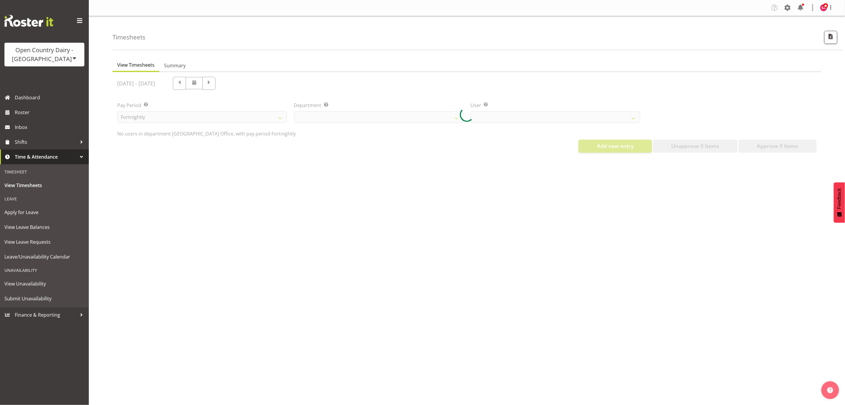
select select "885"
select select "7445"
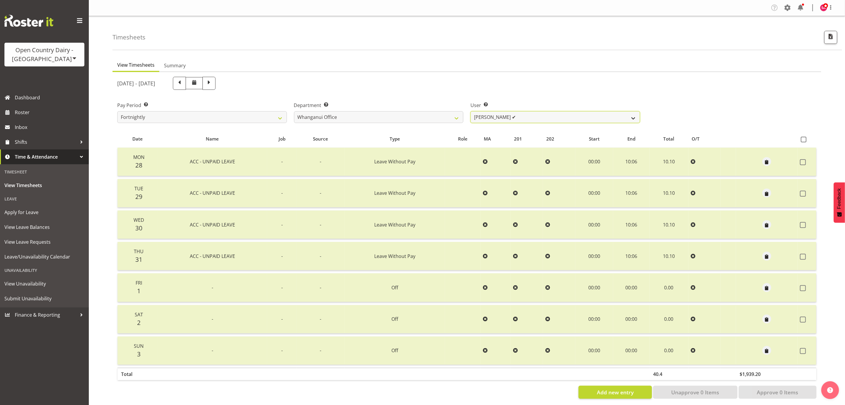
click at [508, 119] on select "[PERSON_NAME] ✔ [PERSON_NAME][GEOGRAPHIC_DATA] ✔ [PERSON_NAME] ✔ [PERSON_NAME] …" at bounding box center [556, 117] width 170 height 12
click at [216, 84] on span at bounding box center [209, 83] width 13 height 13
select select
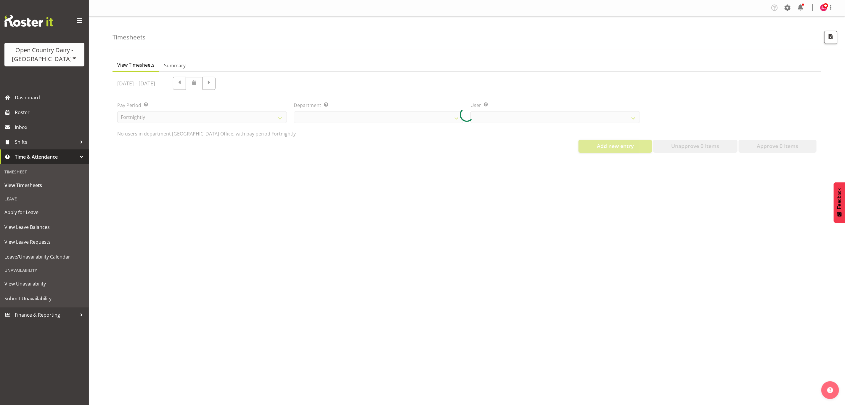
select select "885"
select select "7445"
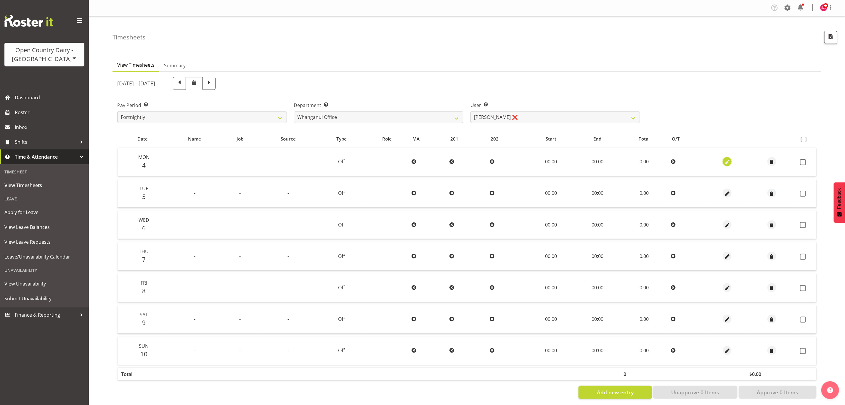
click at [726, 164] on span "button" at bounding box center [727, 162] width 7 height 7
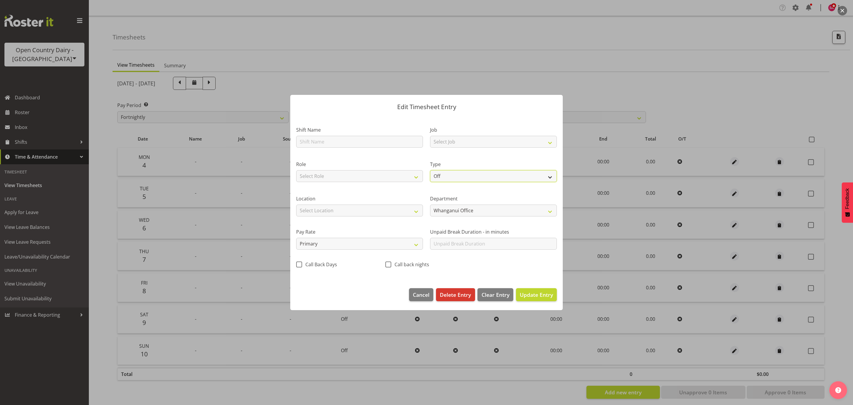
click at [442, 175] on select "Off Standard Public Holiday Public Holiday (Worked) Day In Lieu Annual Leave Si…" at bounding box center [493, 176] width 127 height 12
click at [344, 112] on header "Edit Timesheet Entry" at bounding box center [426, 105] width 272 height 21
click at [413, 295] on span "Cancel" at bounding box center [421, 295] width 17 height 8
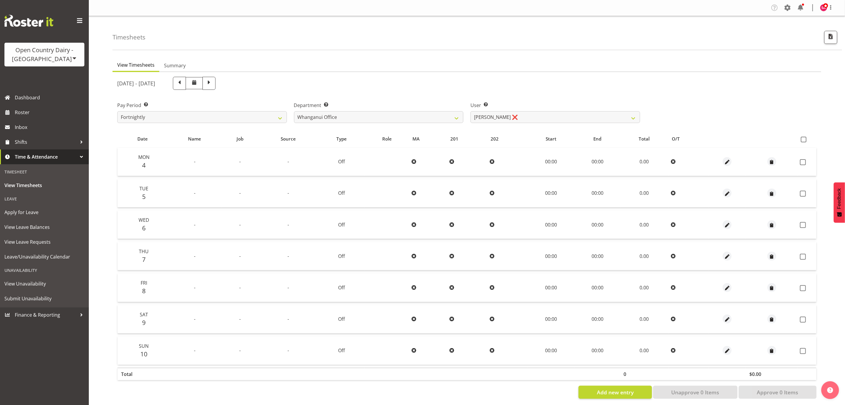
click at [56, 57] on div "Open Country Dairy - [GEOGRAPHIC_DATA]" at bounding box center [44, 55] width 68 height 18
click at [330, 62] on ul "View Timesheets Summary" at bounding box center [467, 65] width 709 height 13
click at [367, 118] on select "701 702 703 704 705 706 707 708 709 710 711 712 713 714 715 716 717 718 719 720" at bounding box center [379, 117] width 170 height 12
click at [294, 111] on select "701 702 703 704 705 706 707 708 709 710 711 712 713 714 715 716 717 718 719 720" at bounding box center [379, 117] width 170 height 12
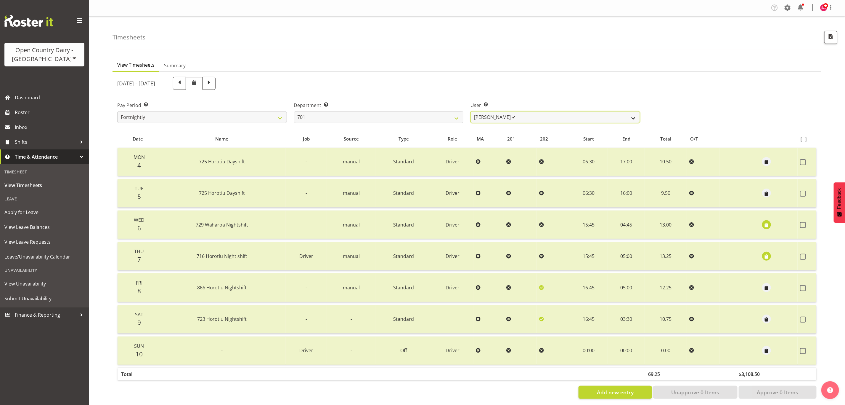
click at [520, 116] on select "[PERSON_NAME] ✔ [PERSON_NAME] ✔ [PERSON_NAME] ✔ [PERSON_NAME] ✔" at bounding box center [556, 117] width 170 height 12
click at [407, 115] on select "701 702 703 704 705 706 707 708 709 710 711 712 713 714 715 716 717 718 719 720" at bounding box center [379, 117] width 170 height 12
click at [294, 111] on select "701 702 703 704 705 706 707 708 709 710 711 712 713 714 715 716 717 718 719 720" at bounding box center [379, 117] width 170 height 12
click at [534, 116] on select "[PERSON_NAME] ✔ [PERSON_NAME] ✔ [PERSON_NAME] ✔ [PERSON_NAME] ✔" at bounding box center [556, 117] width 170 height 12
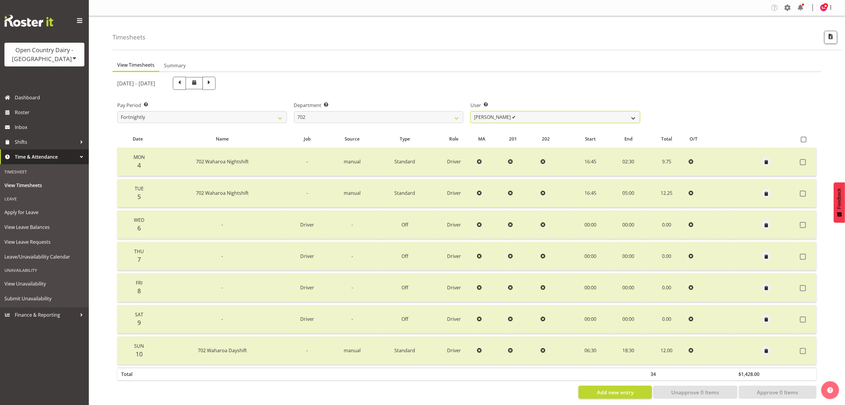
click at [534, 116] on select "[PERSON_NAME] ✔ [PERSON_NAME] ✔ [PERSON_NAME] ✔ [PERSON_NAME] ✔" at bounding box center [556, 117] width 170 height 12
click at [369, 116] on select "701 702 703 704 705 706 707 708 709 710 711 712 713 714 715 716 717 718 719 720" at bounding box center [379, 117] width 170 height 12
click at [294, 111] on select "701 702 703 704 705 706 707 708 709 710 711 712 713 714 715 716 717 718 719 720" at bounding box center [379, 117] width 170 height 12
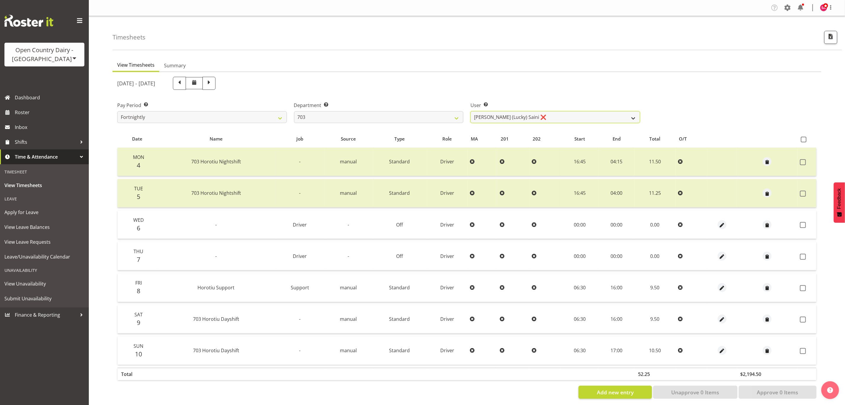
click at [535, 117] on select "[PERSON_NAME] (Lucky) Saini ❌ [PERSON_NAME] ✔ [PERSON_NAME] ✔" at bounding box center [556, 117] width 170 height 12
drag, startPoint x: 367, startPoint y: 115, endPoint x: 363, endPoint y: 118, distance: 5.7
click at [367, 115] on select "701 702 703 704 705 706 707 708 709 710 711 712 713 714 715 716 717 718 719 720" at bounding box center [379, 117] width 170 height 12
click at [294, 111] on select "701 702 703 704 705 706 707 708 709 710 711 712 713 714 715 716 717 718 719 720" at bounding box center [379, 117] width 170 height 12
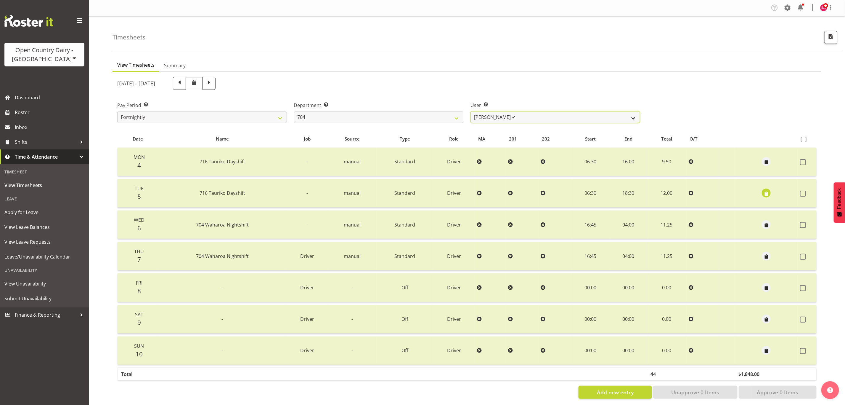
click at [510, 116] on select "[PERSON_NAME] ✔ [PERSON_NAME] ✔ [PERSON_NAME] ✔" at bounding box center [556, 117] width 170 height 12
click at [384, 112] on select "701 702 703 704 705 706 707 708 709 710 711 712 713 714 715 716 717 718 719 720" at bounding box center [379, 117] width 170 height 12
click at [294, 111] on select "701 702 703 704 705 706 707 708 709 710 711 712 713 714 715 716 717 718 719 720" at bounding box center [379, 117] width 170 height 12
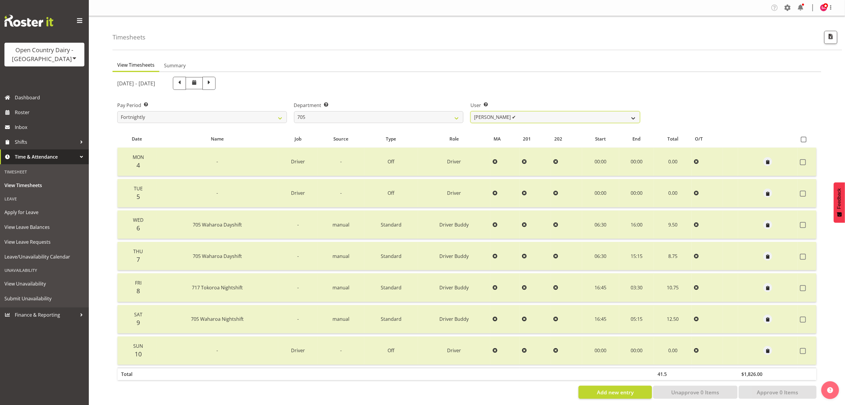
click at [517, 116] on select "[PERSON_NAME] ✔ [PERSON_NAME] ✔ [PERSON_NAME] ✔" at bounding box center [556, 117] width 170 height 12
click at [358, 116] on select "701 702 703 704 705 706 707 708 709 710 711 712 713 714 715 716 717 718 719 720" at bounding box center [379, 117] width 170 height 12
click at [294, 111] on select "701 702 703 704 705 706 707 708 709 710 711 712 713 714 715 716 717 718 719 720" at bounding box center [379, 117] width 170 height 12
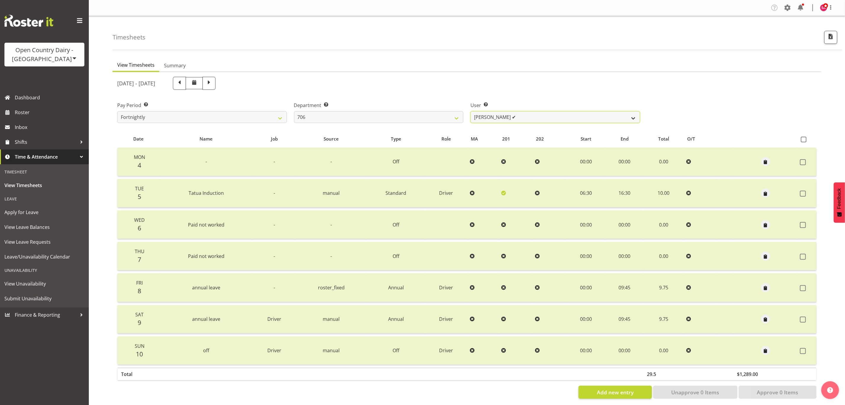
click at [528, 114] on select "[PERSON_NAME] ✔ [PERSON_NAME] ✔ [PERSON_NAME] ✔ [PERSON_NAME] ✔" at bounding box center [556, 117] width 170 height 12
click at [391, 116] on select "701 702 703 704 705 706 707 708 709 710 711 712 713 714 715 716 717 718 719 720" at bounding box center [379, 117] width 170 height 12
click at [294, 111] on select "701 702 703 704 705 706 707 708 709 710 711 712 713 714 715 716 717 718 719 720" at bounding box center [379, 117] width 170 height 12
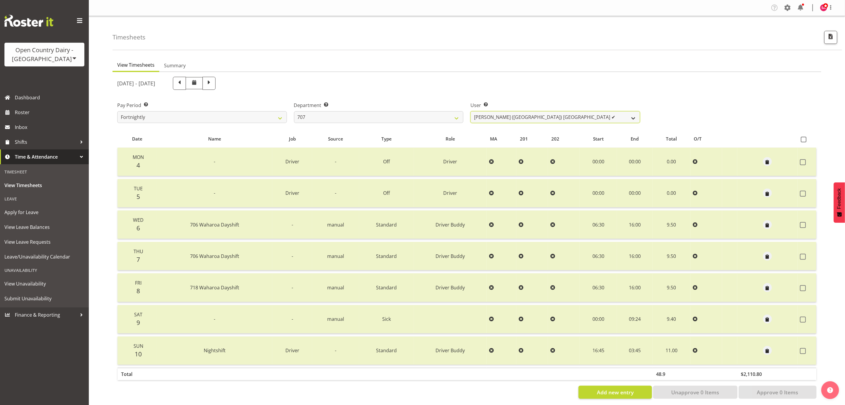
click at [546, 116] on select "[PERSON_NAME] (TK) [PERSON_NAME] ✔ [PERSON_NAME] ✔" at bounding box center [556, 117] width 170 height 12
click at [381, 116] on select "701 702 703 704 705 706 707 708 709 710 711 712 713 714 715 716 717 718 719 720" at bounding box center [379, 117] width 170 height 12
click at [294, 111] on select "701 702 703 704 705 706 707 708 709 710 711 712 713 714 715 716 717 718 719 720" at bounding box center [379, 117] width 170 height 12
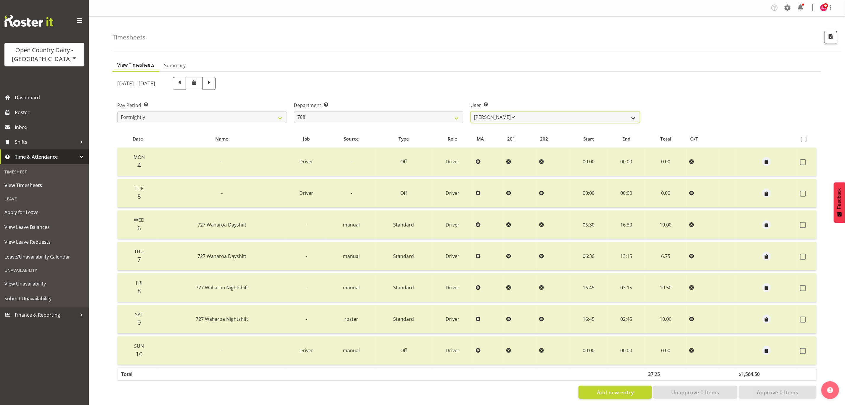
click at [530, 112] on select "[PERSON_NAME] ✔ [PERSON_NAME] ❌" at bounding box center [556, 117] width 170 height 12
click at [375, 115] on select "701 702 703 704 705 706 707 708 709 710 711 712 713 714 715 716 717 718 719 720" at bounding box center [379, 117] width 170 height 12
select select "735"
click at [294, 111] on select "701 702 703 704 705 706 707 708 709 710 711 712 713 714 715 716 717 718 719 720" at bounding box center [379, 117] width 170 height 12
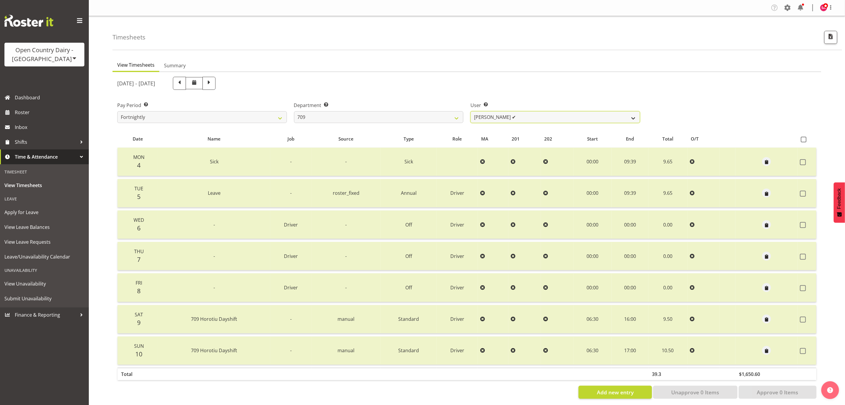
click at [519, 118] on select "[PERSON_NAME] ✔ [PERSON_NAME] ✔ [PERSON_NAME] ✔ [PERSON_NAME] ✔" at bounding box center [556, 117] width 170 height 12
click at [368, 113] on select "701 702 703 704 705 706 707 708 709 710 711 712 713 714 715 716 717 718 719 720" at bounding box center [379, 117] width 170 height 12
click at [294, 111] on select "701 702 703 704 705 706 707 708 709 710 711 712 713 714 715 716 717 718 719 720" at bounding box center [379, 117] width 170 height 12
click at [511, 119] on select "[PERSON_NAME] ✔ [PERSON_NAME] ✔ [PERSON_NAME] ✔ [PERSON_NAME] ✔" at bounding box center [556, 117] width 170 height 12
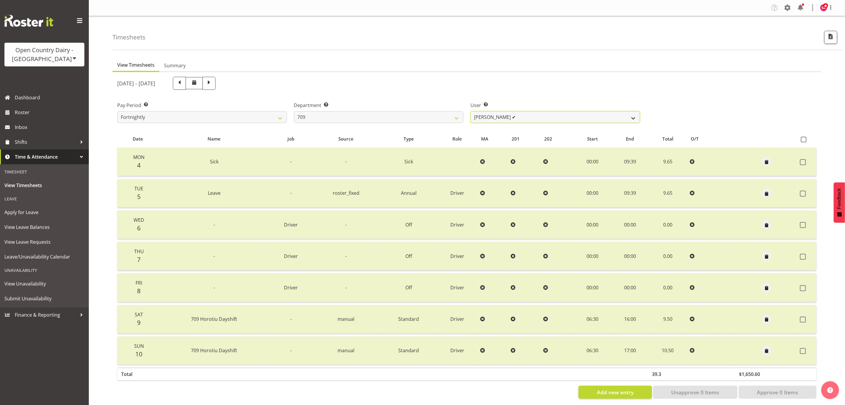
select select "9890"
click at [471, 111] on select "[PERSON_NAME] ✔ [PERSON_NAME] ✔ [PERSON_NAME] ✔ [PERSON_NAME] ✔" at bounding box center [556, 117] width 170 height 12
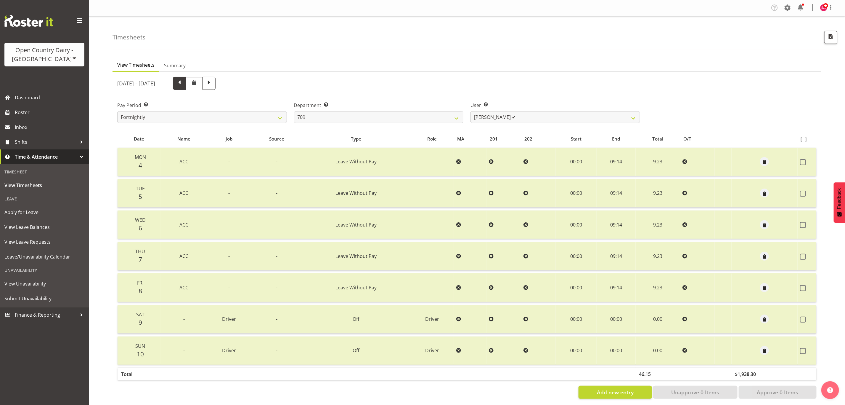
click at [183, 84] on span at bounding box center [180, 83] width 8 height 8
select select
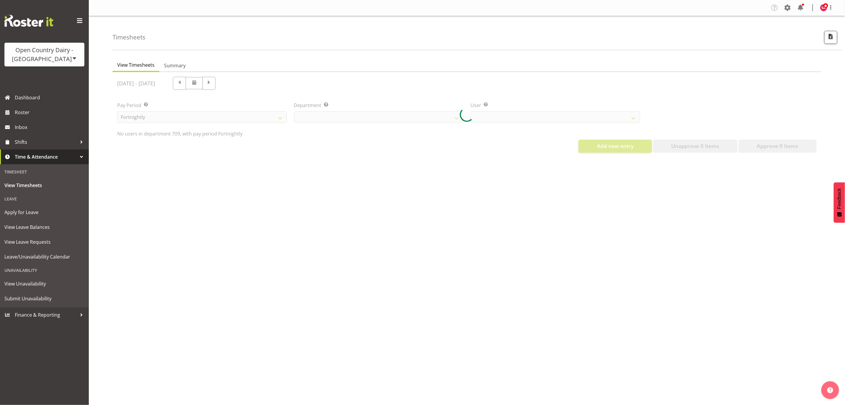
select select "735"
select select "9890"
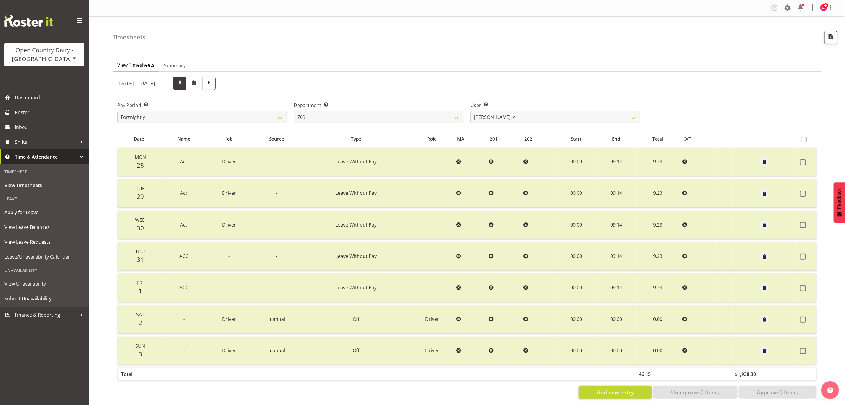
click at [183, 83] on span at bounding box center [180, 83] width 8 height 8
select select
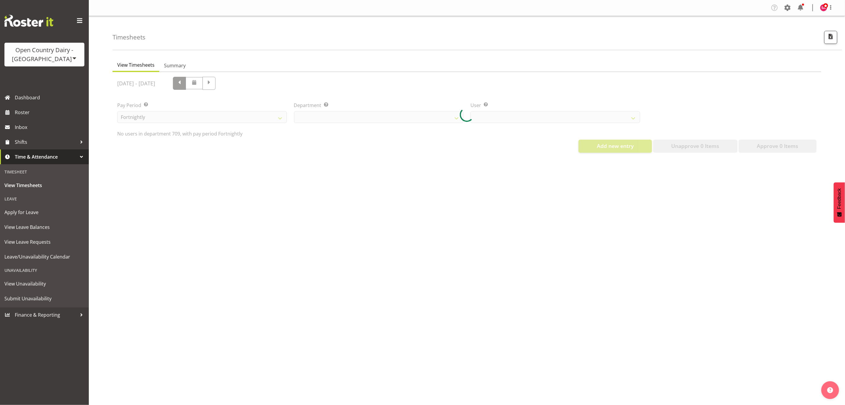
select select "735"
select select "9890"
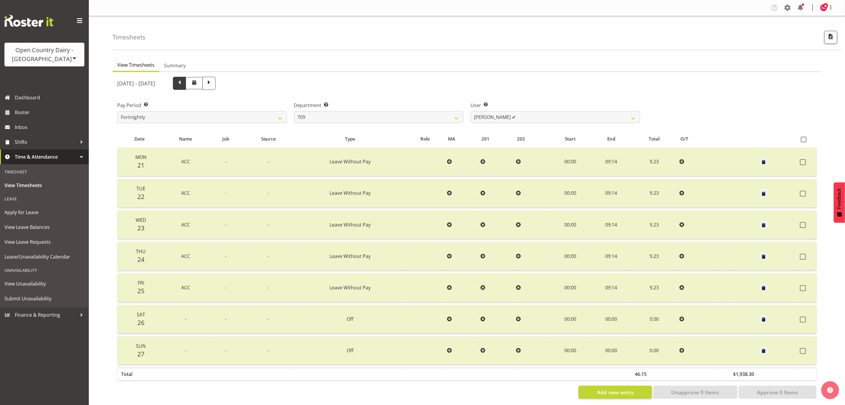
click at [183, 83] on span at bounding box center [180, 83] width 8 height 8
select select
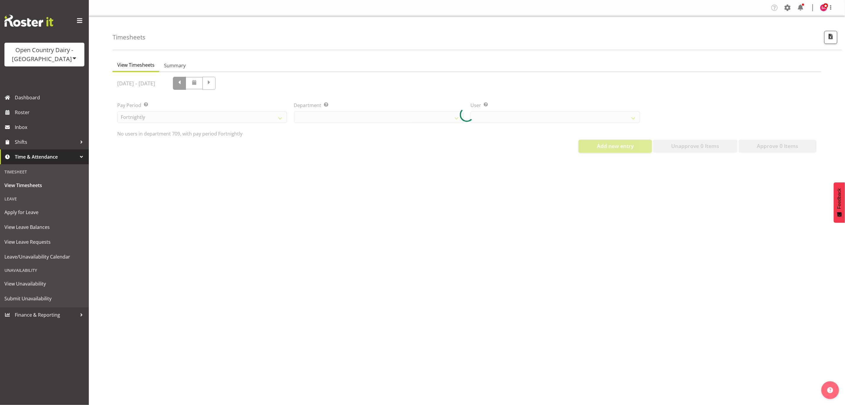
select select "735"
select select "9890"
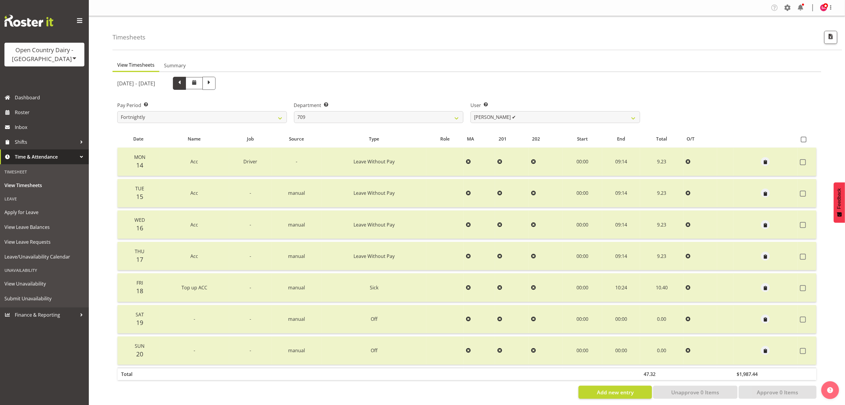
click at [183, 83] on span at bounding box center [180, 83] width 8 height 8
select select
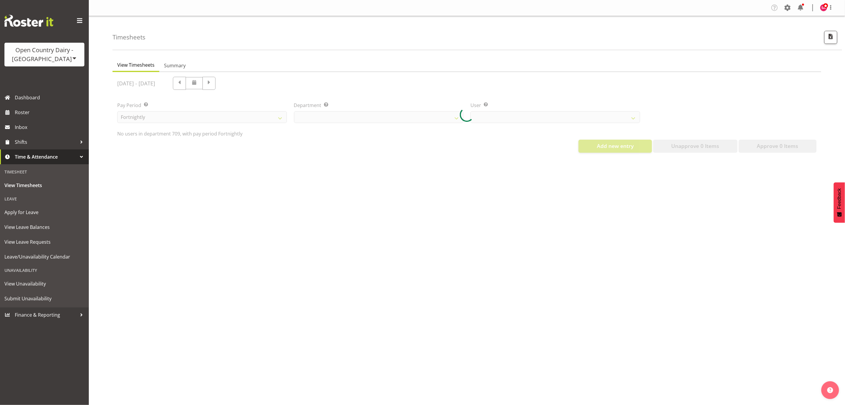
select select "735"
select select "9890"
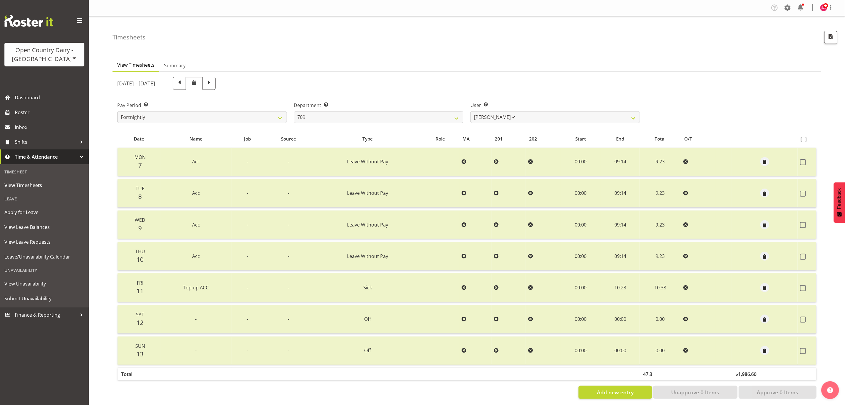
click at [183, 82] on span at bounding box center [180, 83] width 8 height 8
select select
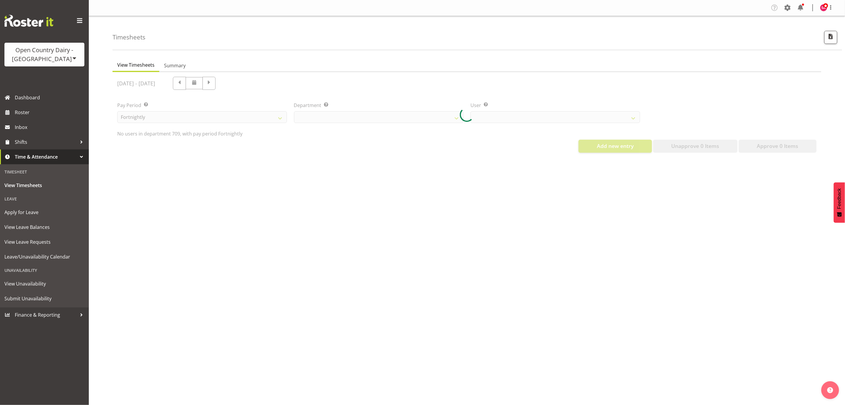
select select "735"
select select "9890"
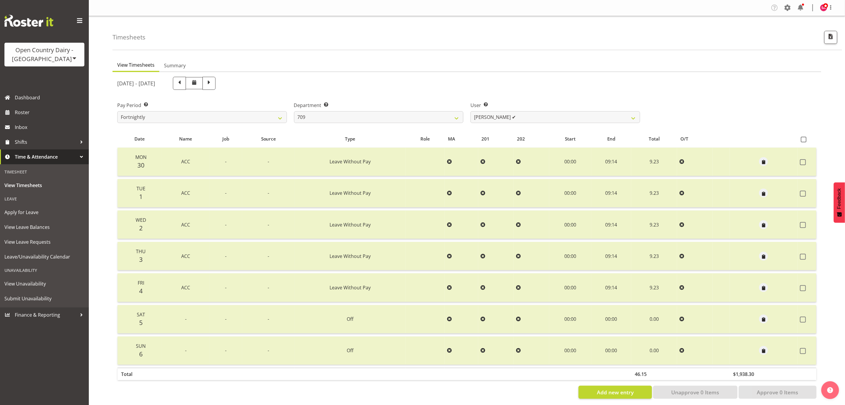
click at [183, 82] on span at bounding box center [180, 83] width 8 height 8
select select
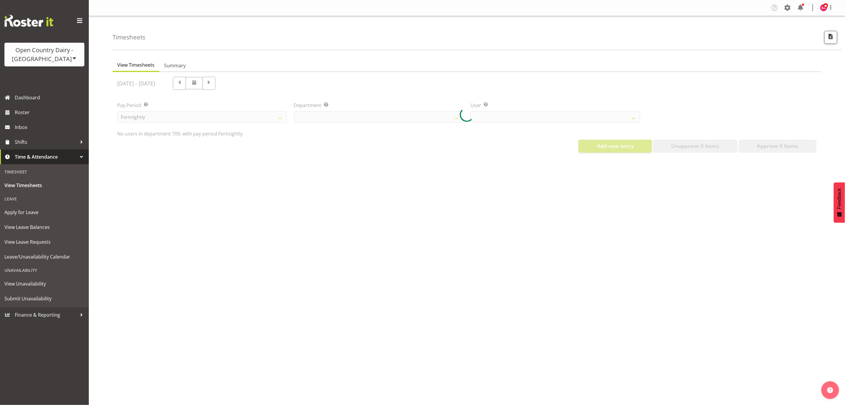
select select "735"
select select "9890"
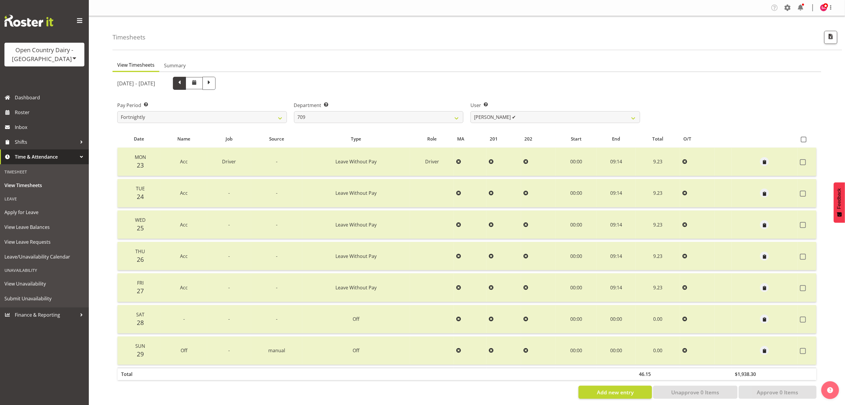
click at [183, 84] on span at bounding box center [180, 83] width 8 height 8
select select
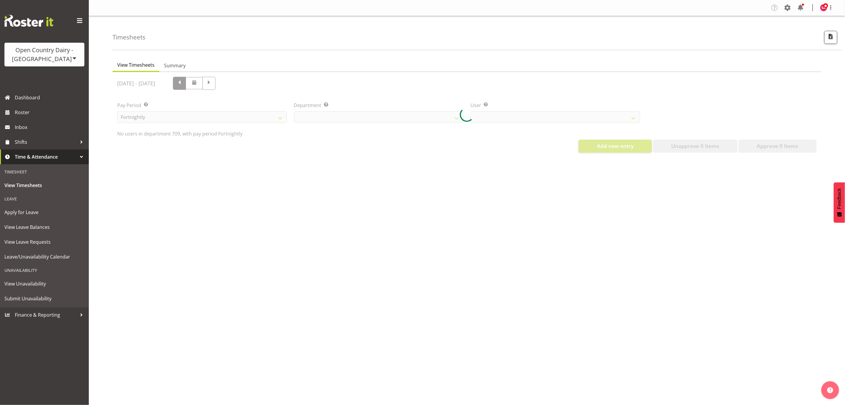
select select "735"
select select "9890"
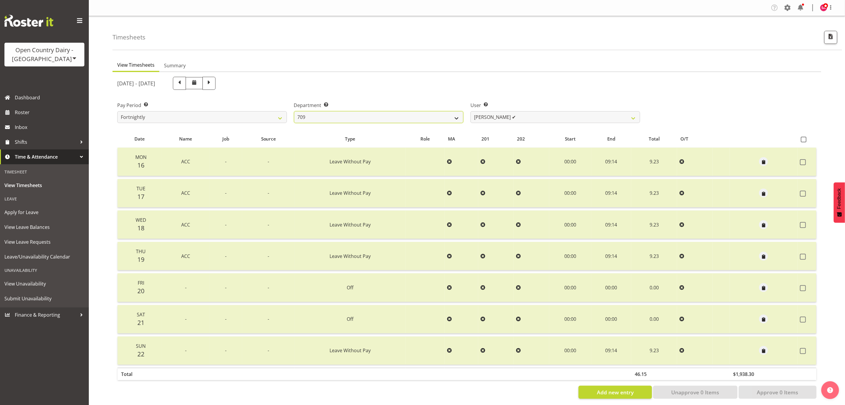
click at [313, 112] on select "701 702 703 704 705 706 707 708 709 710 711 712 713 714 715 716 717 718 719 720" at bounding box center [379, 117] width 170 height 12
select select "885"
click at [294, 111] on select "701 702 703 704 705 706 707 708 709 710 711 712 713 714 715 716 717 718 719 720" at bounding box center [379, 117] width 170 height 12
select select "7400"
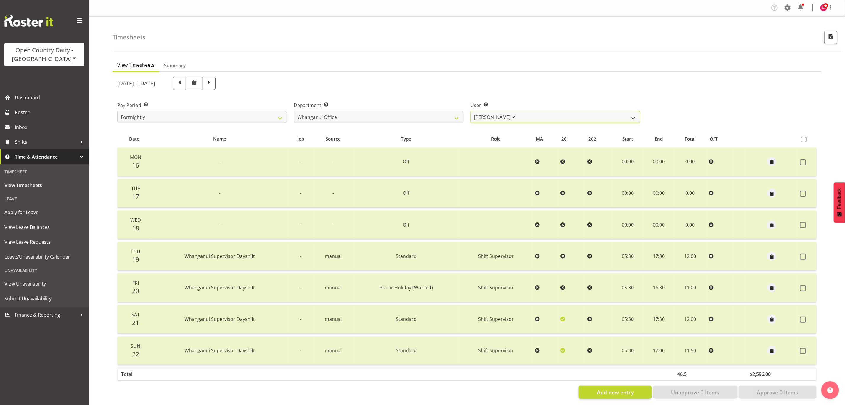
click at [514, 116] on select "[PERSON_NAME] ✔ [PERSON_NAME][GEOGRAPHIC_DATA] ✔ [PERSON_NAME] ✔ [PERSON_NAME] …" at bounding box center [556, 117] width 170 height 12
click at [216, 86] on span at bounding box center [209, 83] width 13 height 13
select select
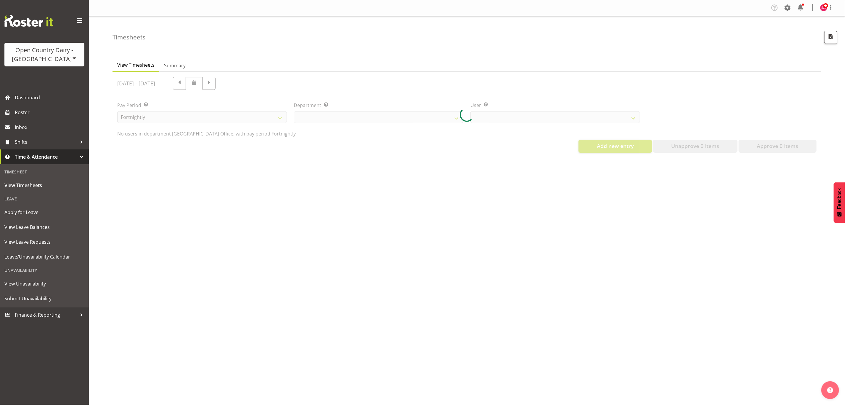
select select "885"
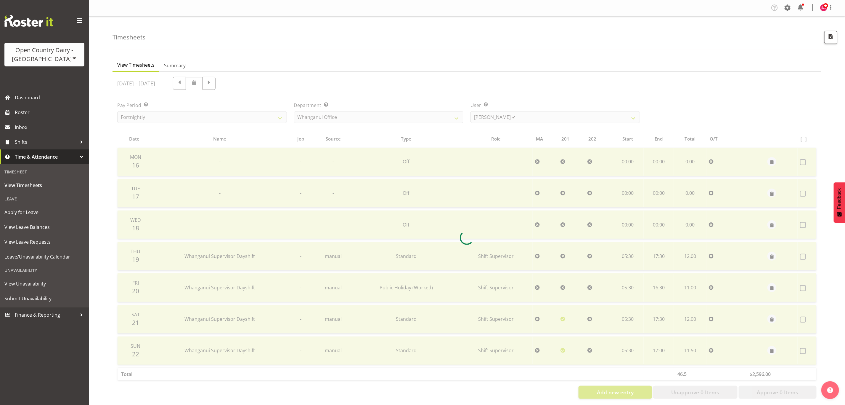
click at [239, 84] on div at bounding box center [467, 237] width 709 height 331
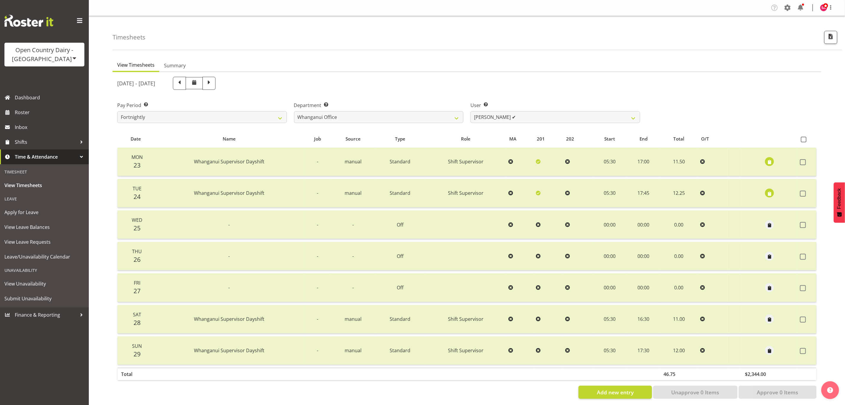
click at [213, 84] on span at bounding box center [209, 83] width 8 height 8
select select
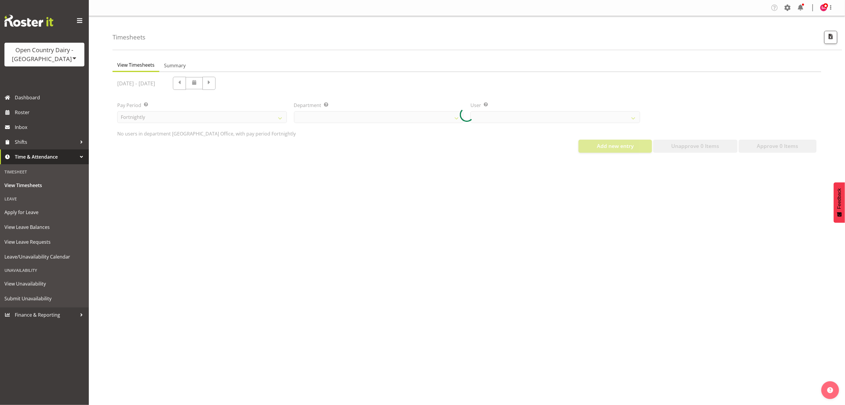
select select "885"
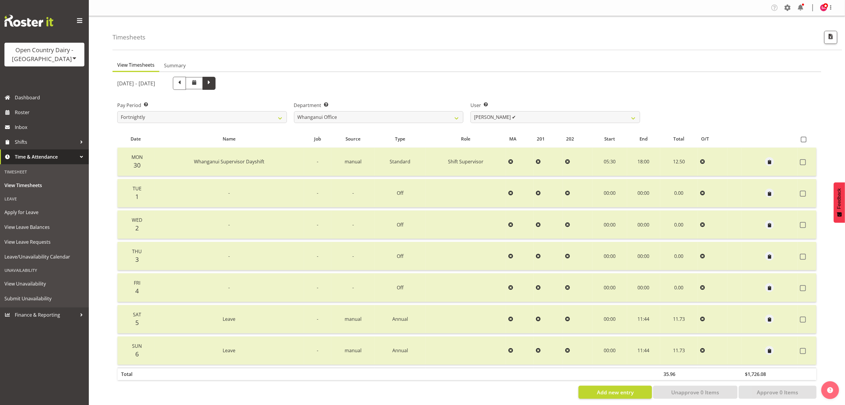
click at [213, 83] on span at bounding box center [209, 83] width 8 height 8
select select
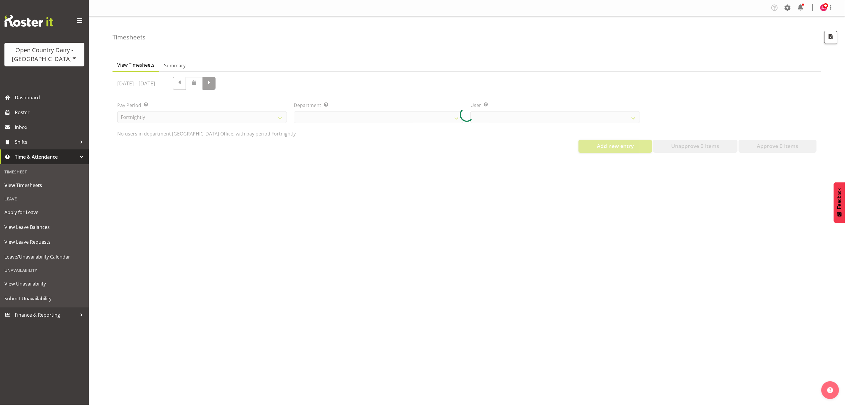
select select "885"
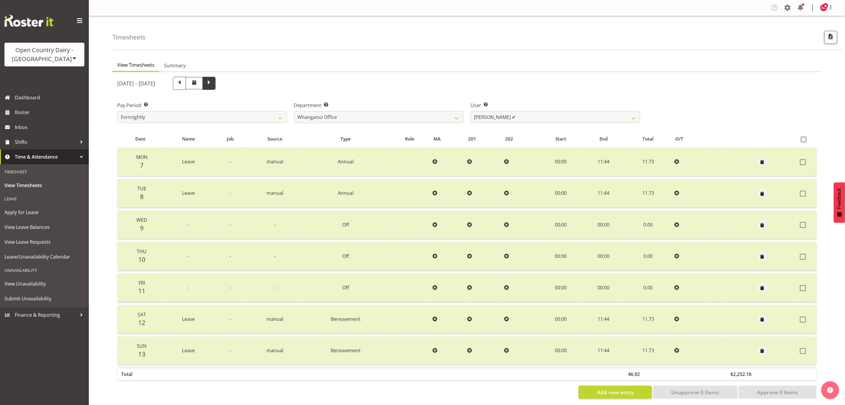
click at [213, 83] on span at bounding box center [209, 83] width 8 height 8
select select
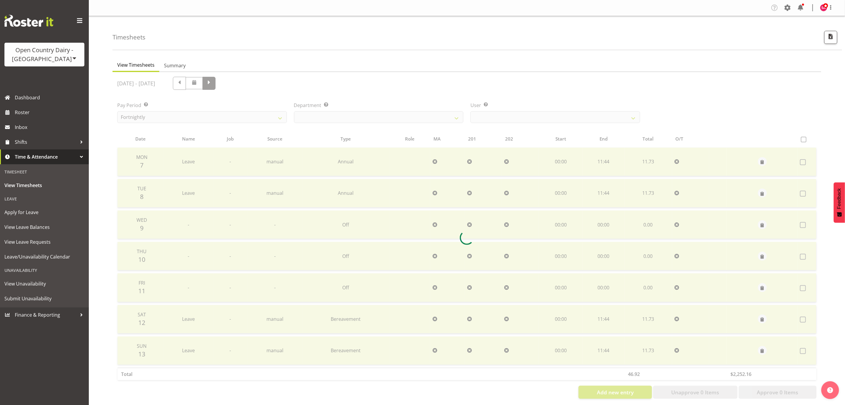
select select "885"
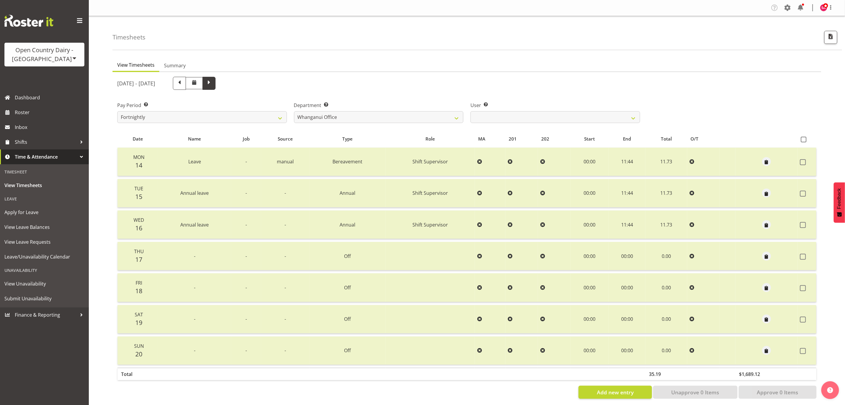
click at [213, 83] on span at bounding box center [209, 83] width 8 height 8
select select
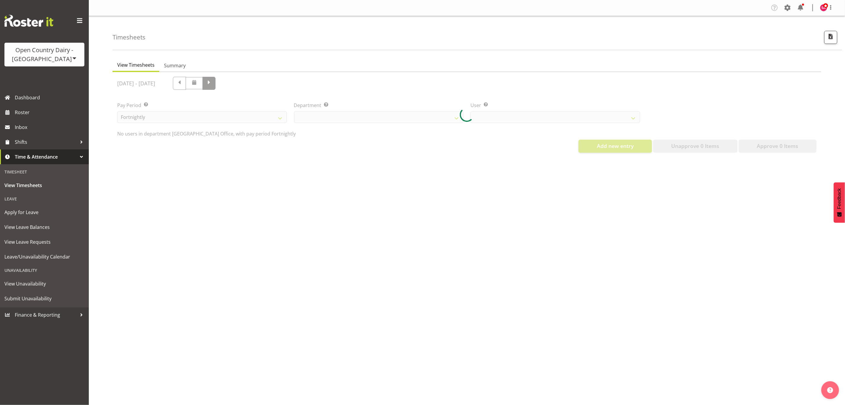
select select "885"
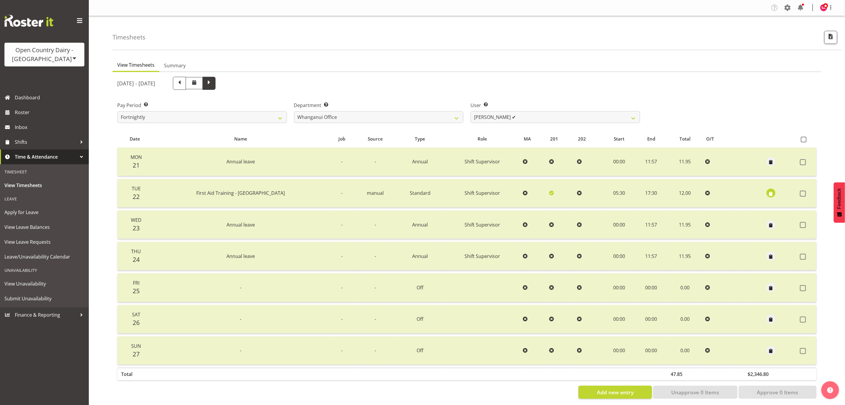
click at [213, 83] on span at bounding box center [209, 83] width 8 height 8
select select
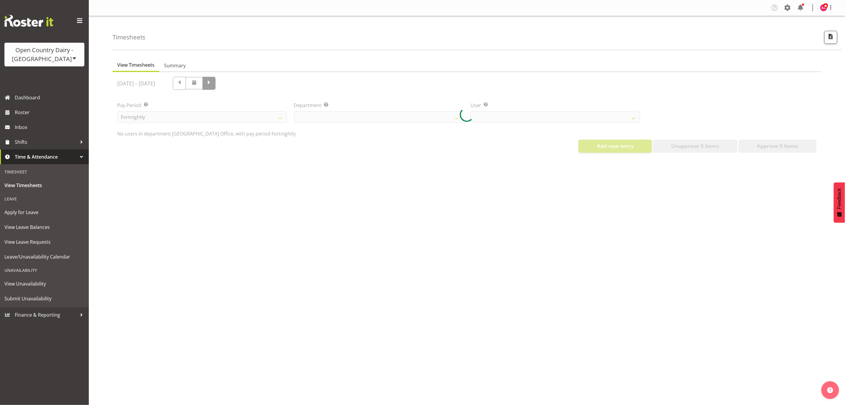
select select "885"
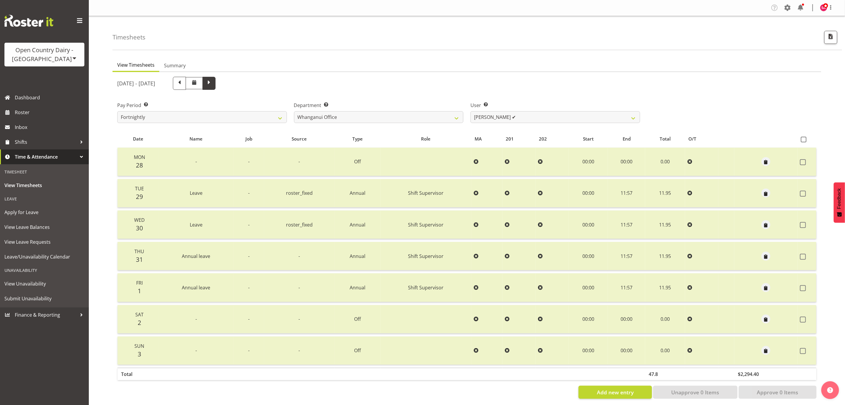
click at [213, 81] on span at bounding box center [209, 83] width 8 height 8
select select
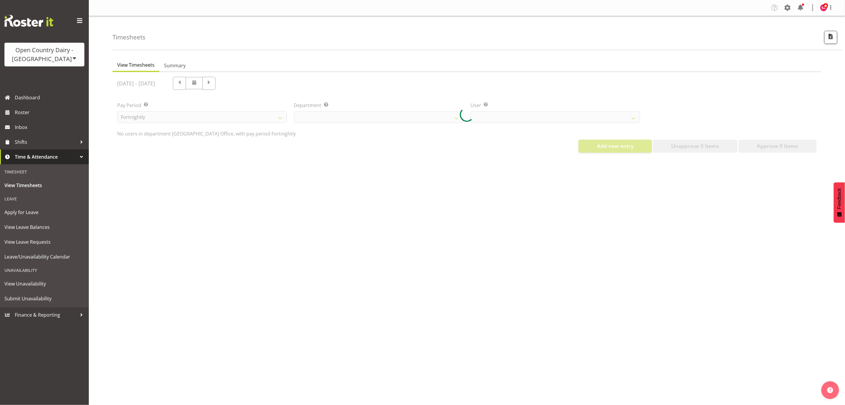
select select "885"
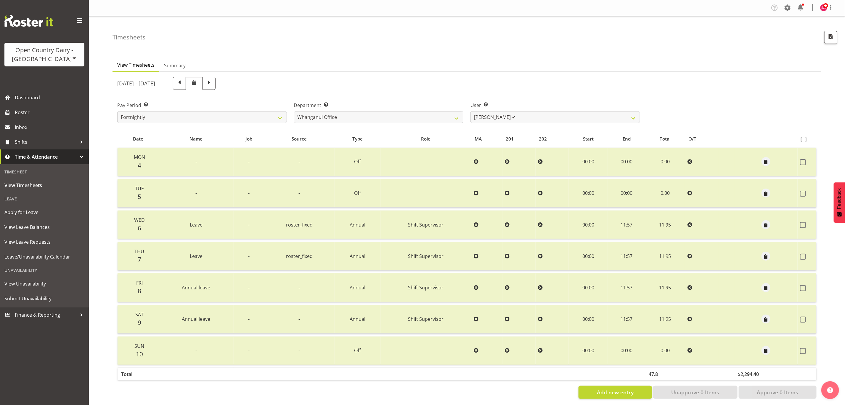
click at [213, 82] on span at bounding box center [209, 83] width 8 height 8
select select
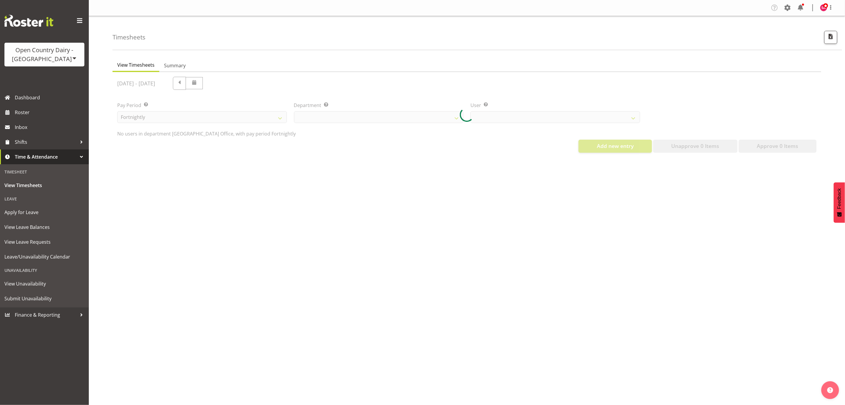
select select "885"
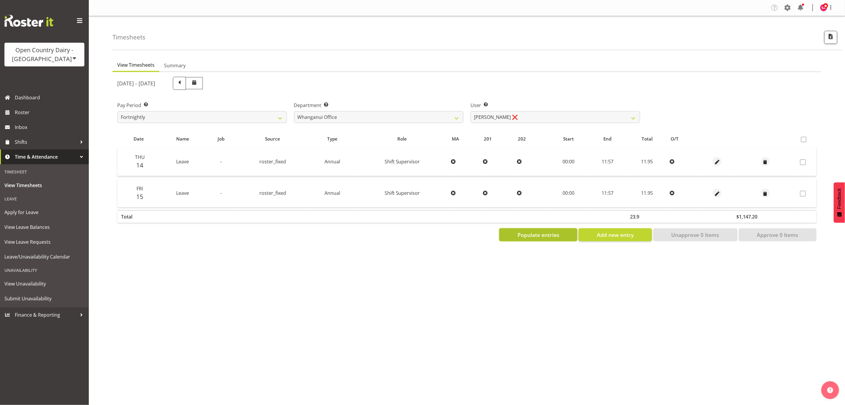
click at [537, 232] on span "Populate entries" at bounding box center [539, 235] width 42 height 8
click at [397, 114] on select "701 702 703 704 705 706 707 708 709 710 711 712 713 714 715 716 717 718 719 720" at bounding box center [379, 117] width 170 height 12
click at [183, 79] on span at bounding box center [180, 83] width 8 height 8
select select
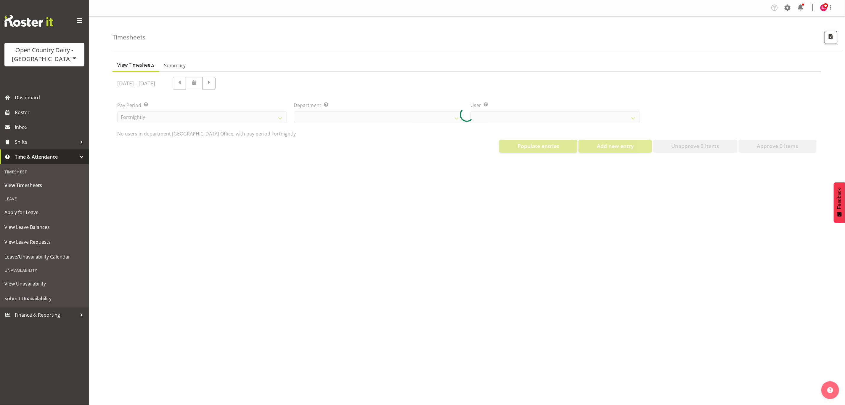
select select "885"
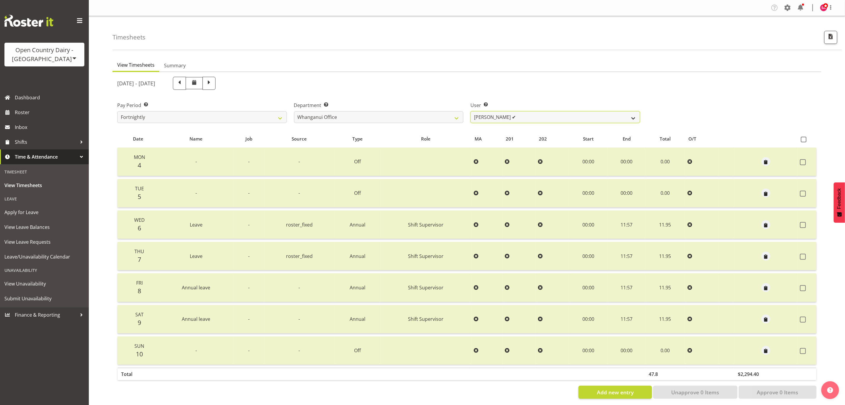
click at [536, 116] on select "[PERSON_NAME] ✔ [PERSON_NAME] ✔ [PERSON_NAME] ✔ [PERSON_NAME] ✔ [PERSON_NAME] ❌" at bounding box center [556, 117] width 170 height 12
select select "7445"
click at [471, 111] on select "[PERSON_NAME] ✔ [PERSON_NAME] ✔ [PERSON_NAME] ✔ [PERSON_NAME] ✔ [PERSON_NAME] ❌" at bounding box center [556, 117] width 170 height 12
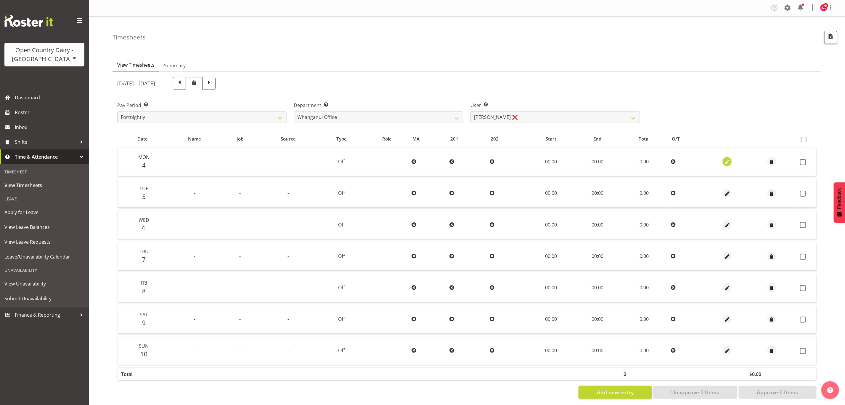
click at [728, 160] on span "button" at bounding box center [727, 162] width 7 height 7
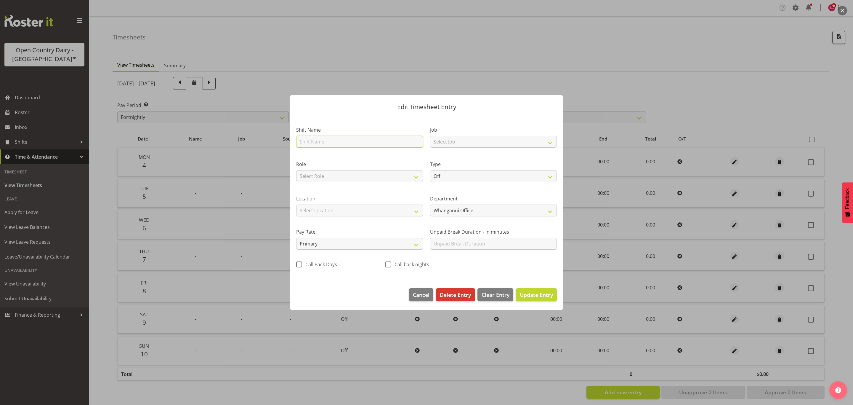
click at [327, 139] on input "text" at bounding box center [359, 142] width 127 height 12
click at [331, 142] on input "text" at bounding box center [359, 142] width 127 height 12
type input "a"
click at [332, 142] on input "ACC" at bounding box center [359, 142] width 127 height 12
type input "ACC"
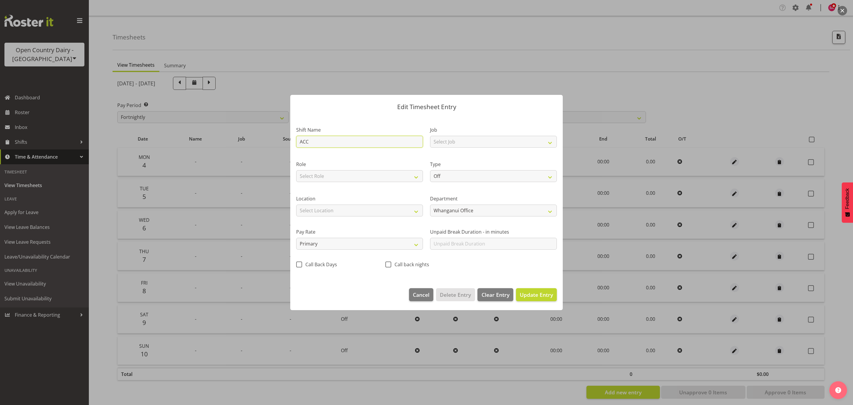
click at [516, 288] on button "Update Entry" at bounding box center [536, 294] width 41 height 13
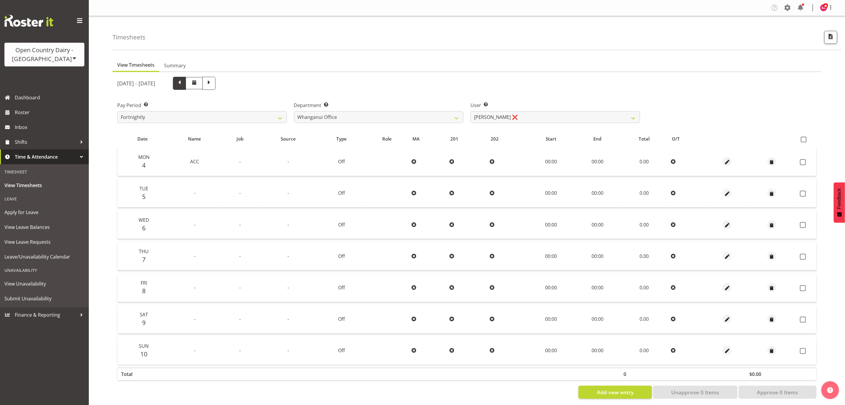
click at [183, 83] on span at bounding box center [180, 83] width 8 height 8
select select
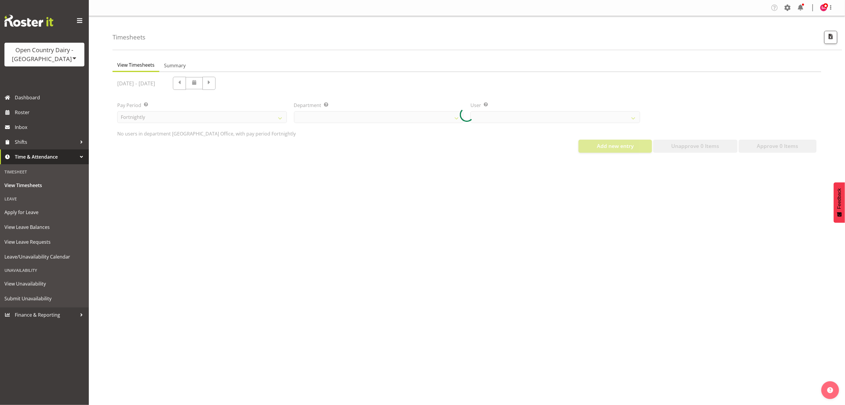
select select "885"
select select "7445"
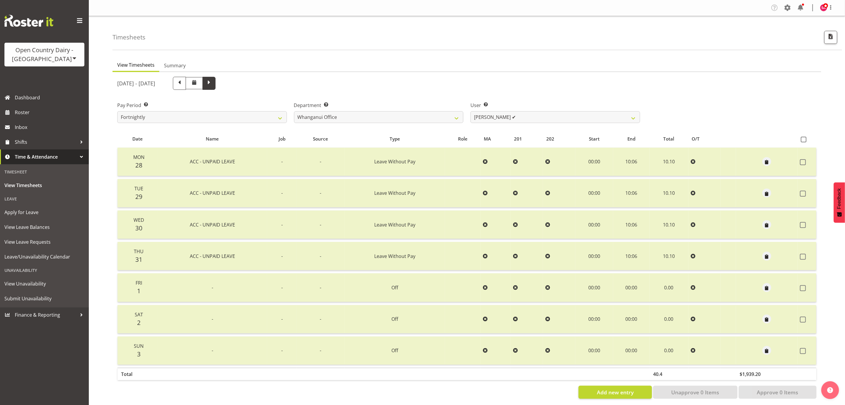
click at [216, 80] on span at bounding box center [209, 83] width 13 height 13
select select
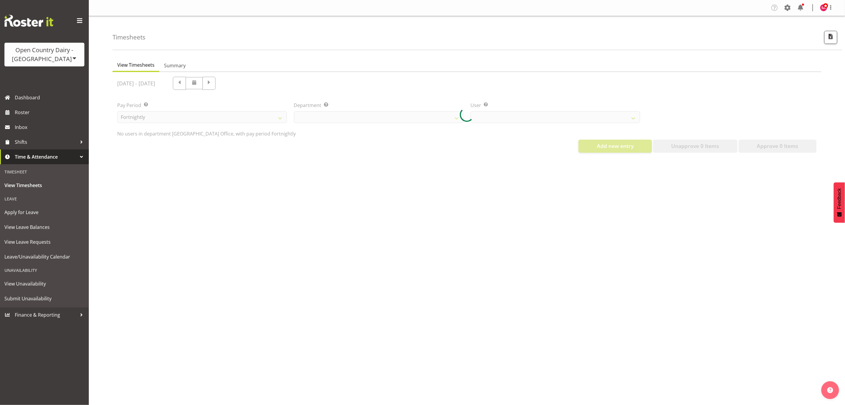
select select "885"
select select "7445"
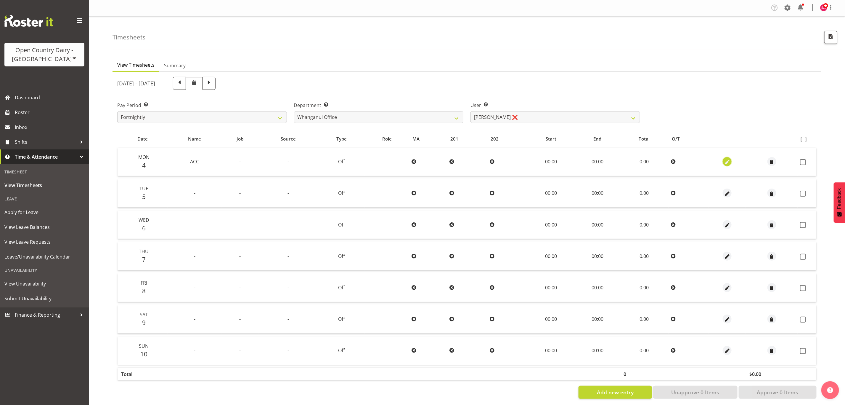
click at [726, 163] on span "button" at bounding box center [727, 162] width 7 height 7
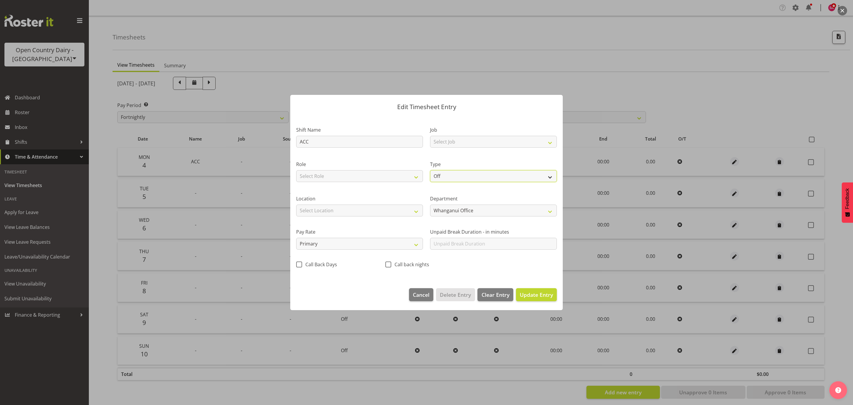
click at [450, 175] on select "Off Standard Public Holiday Public Holiday (Worked) Day In Lieu Annual Leave Si…" at bounding box center [493, 176] width 127 height 12
select select "Leave Without Pay"
click at [430, 170] on select "Off Standard Public Holiday Public Holiday (Worked) Day In Lieu Annual Leave Si…" at bounding box center [493, 176] width 127 height 12
select select "7"
select select "2025"
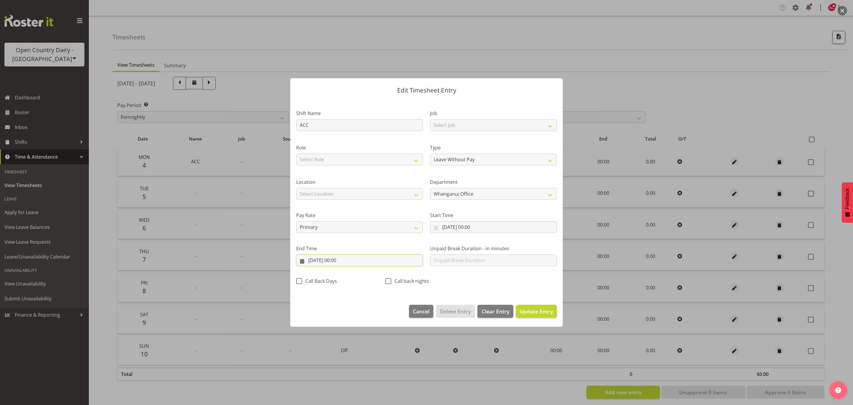
click at [301, 257] on input "[DATE] 00:00" at bounding box center [359, 260] width 127 height 12
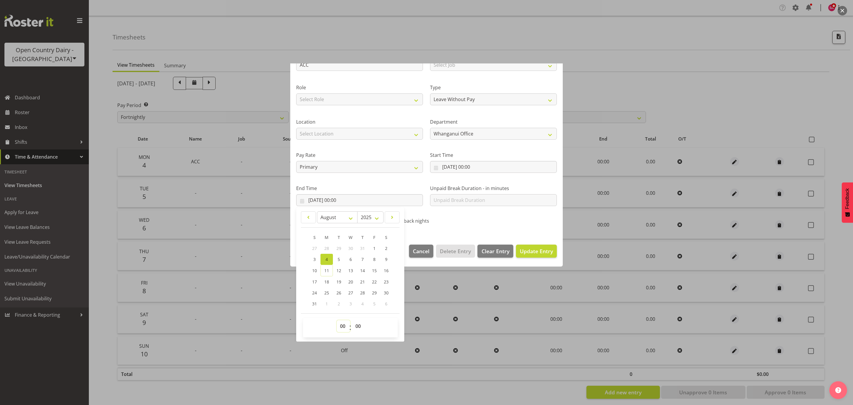
click at [341, 323] on select "00 01 02 03 04 05 06 07 08 09 10 11 12 13 14 15 16 17 18 19 20 21 22 23" at bounding box center [343, 326] width 13 height 12
select select "10"
click at [337, 320] on select "00 01 02 03 04 05 06 07 08 09 10 11 12 13 14 15 16 17 18 19 20 21 22 23" at bounding box center [343, 326] width 13 height 12
type input "[DATE] 10:00"
click at [361, 325] on select "00 01 02 03 04 05 06 07 08 09 10 11 12 13 14 15 16 17 18 19 20 21 22 23 24 25 2…" at bounding box center [358, 326] width 13 height 12
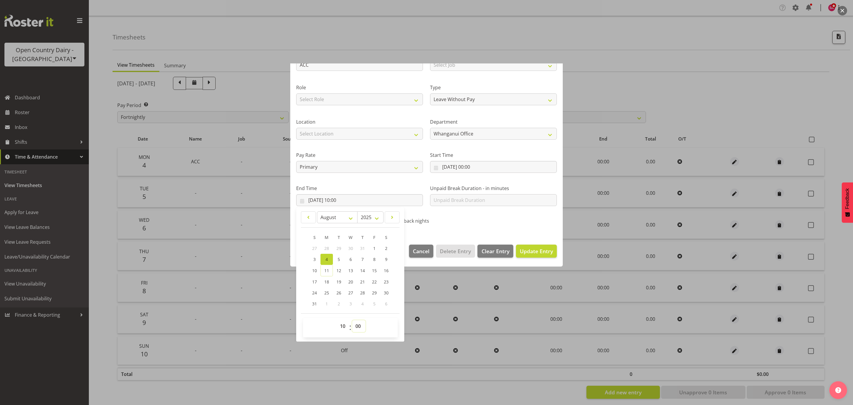
select select "6"
click at [352, 320] on select "00 01 02 03 04 05 06 07 08 09 10 11 12 13 14 15 16 17 18 19 20 21 22 23 24 25 2…" at bounding box center [358, 326] width 13 height 12
type input "[DATE] 10:06"
click at [533, 253] on span "Update Entry" at bounding box center [536, 250] width 33 height 7
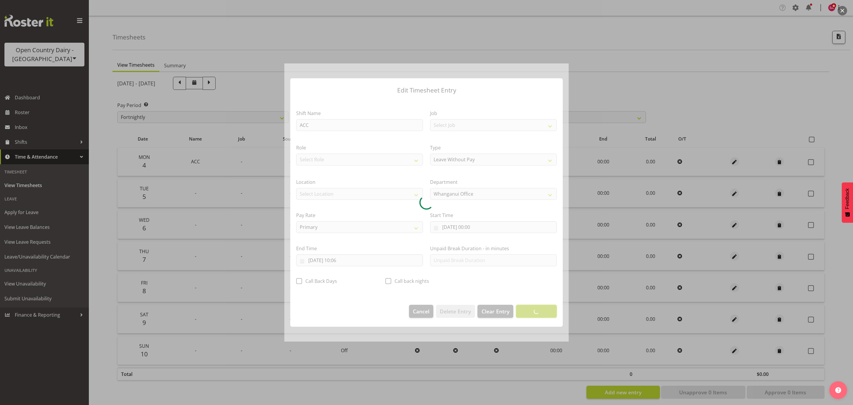
scroll to position [0, 0]
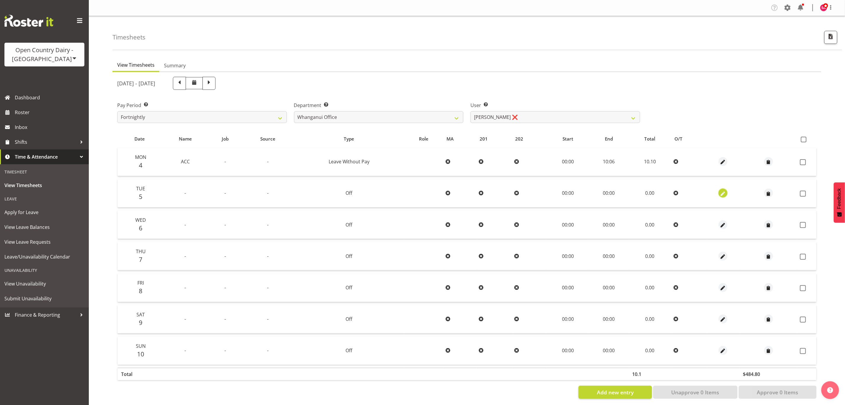
click at [724, 195] on span "button" at bounding box center [723, 193] width 7 height 7
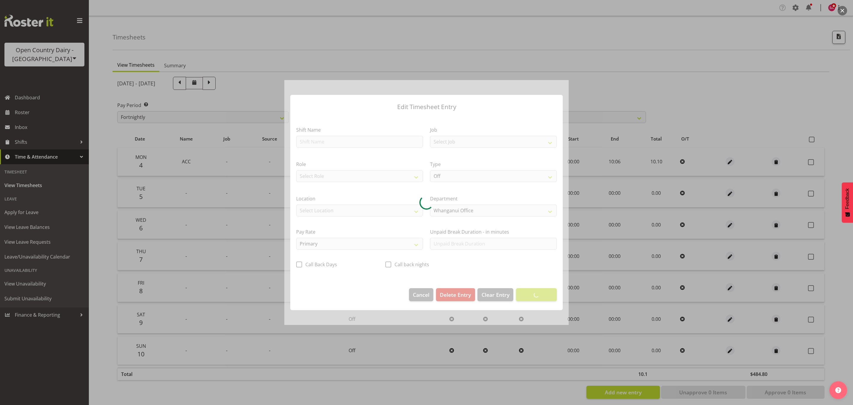
click at [325, 143] on div at bounding box center [426, 202] width 284 height 245
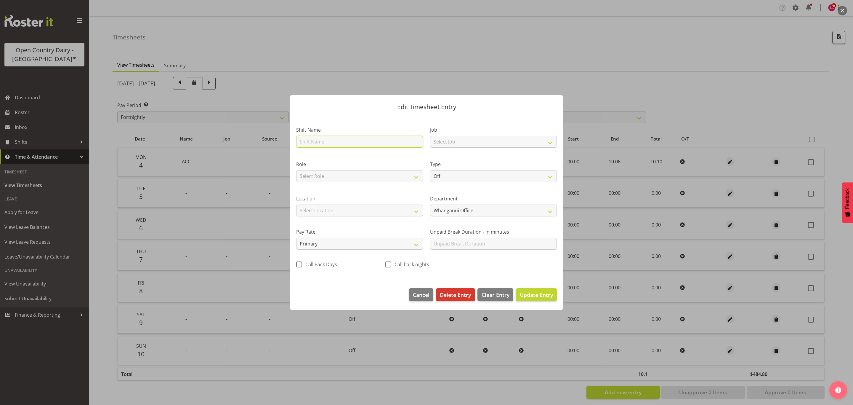
click at [329, 143] on input "text" at bounding box center [359, 142] width 127 height 12
type input "ACC"
click at [454, 177] on select "Off Standard Public Holiday Public Holiday (Worked) Day In Lieu Annual Leave Si…" at bounding box center [493, 176] width 127 height 12
select select "Leave Without Pay"
click at [430, 170] on select "Off Standard Public Holiday Public Holiday (Worked) Day In Lieu Annual Leave Si…" at bounding box center [493, 176] width 127 height 12
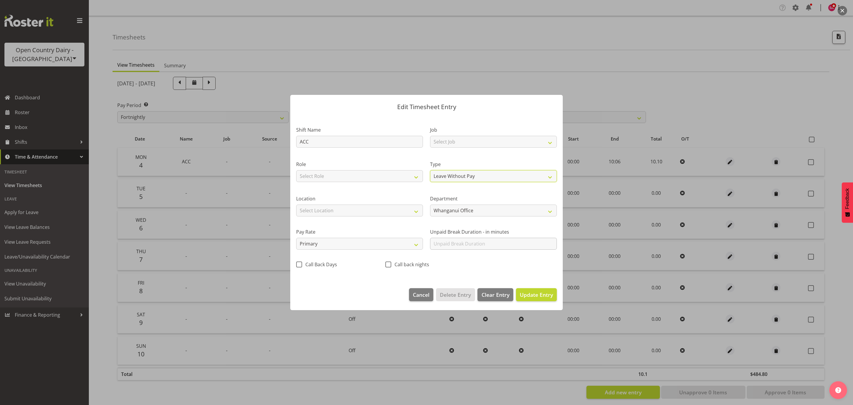
select select "7"
select select "2025"
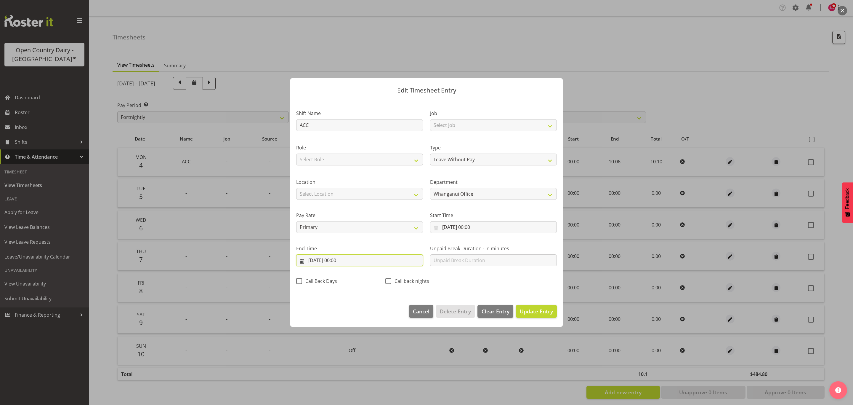
click at [303, 259] on input "[DATE] 00:00" at bounding box center [359, 260] width 127 height 12
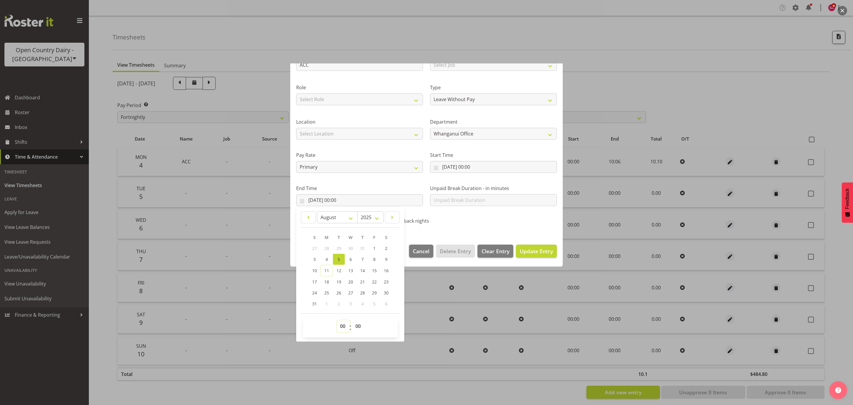
click at [340, 327] on select "00 01 02 03 04 05 06 07 08 09 10 11 12 13 14 15 16 17 18 19 20 21 22 23" at bounding box center [343, 326] width 13 height 12
click at [337, 320] on select "00 01 02 03 04 05 06 07 08 09 10 11 12 13 14 15 16 17 18 19 20 21 22 23" at bounding box center [343, 326] width 13 height 12
click at [361, 327] on select "00 01 02 03 04 05 06 07 08 09 10 11 12 13 14 15 16 17 18 19 20 21 22 23 24 25 2…" at bounding box center [358, 326] width 13 height 12
click at [352, 320] on select "00 01 02 03 04 05 06 07 08 09 10 11 12 13 14 15 16 17 18 19 20 21 22 23 24 25 2…" at bounding box center [358, 326] width 13 height 12
click at [528, 254] on span "Update Entry" at bounding box center [536, 250] width 33 height 7
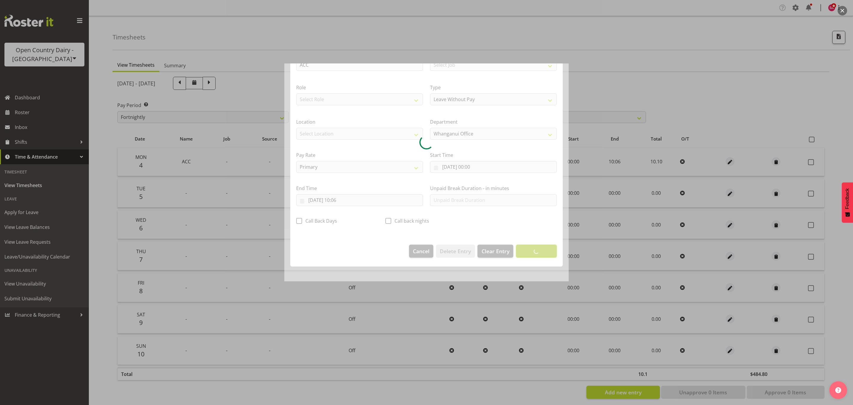
scroll to position [0, 0]
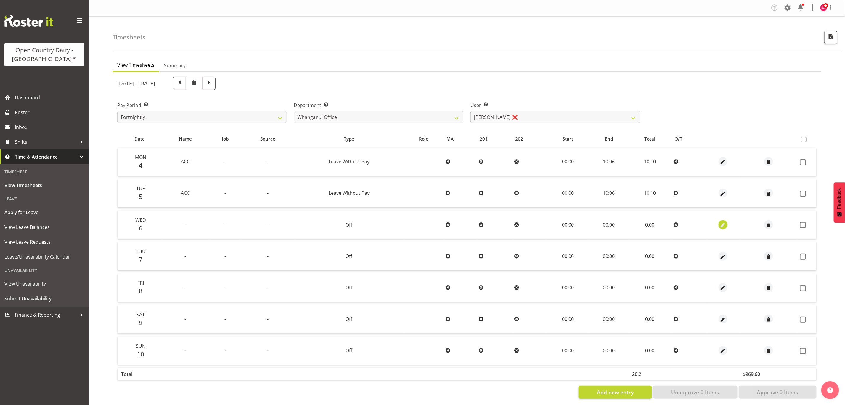
click at [720, 225] on span "button" at bounding box center [723, 225] width 7 height 7
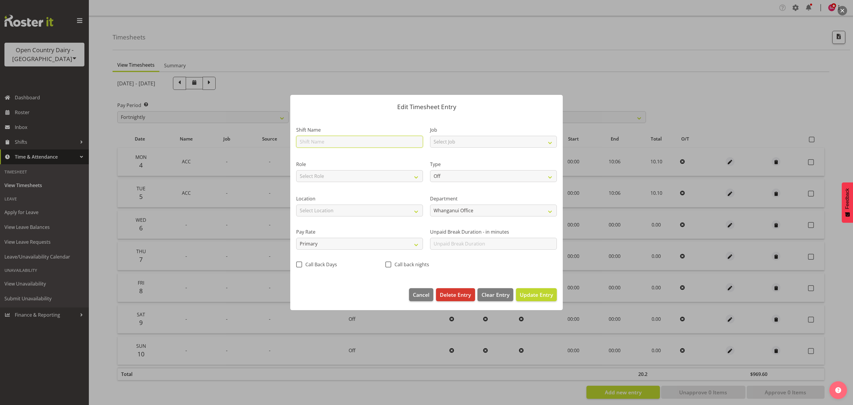
click at [334, 142] on input "text" at bounding box center [359, 142] width 127 height 12
click at [472, 178] on select "Off Standard Public Holiday Public Holiday (Worked) Day In Lieu Annual Leave Si…" at bounding box center [493, 176] width 127 height 12
click at [430, 170] on select "Off Standard Public Holiday Public Holiday (Worked) Day In Lieu Annual Leave Si…" at bounding box center [493, 176] width 127 height 12
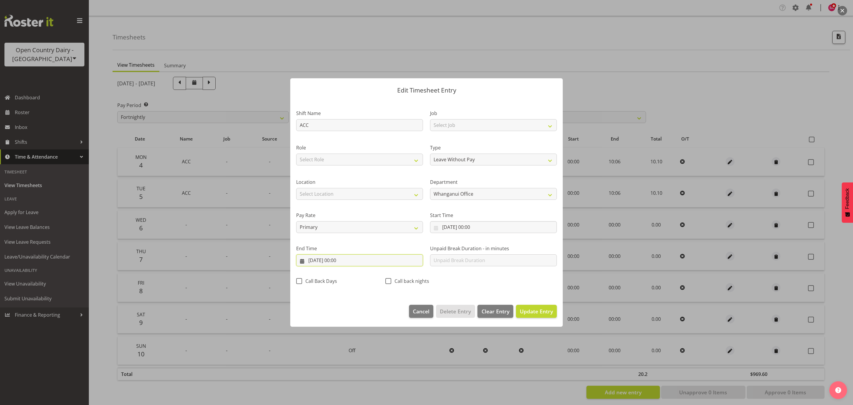
click at [305, 259] on input "[DATE] 00:00" at bounding box center [359, 260] width 127 height 12
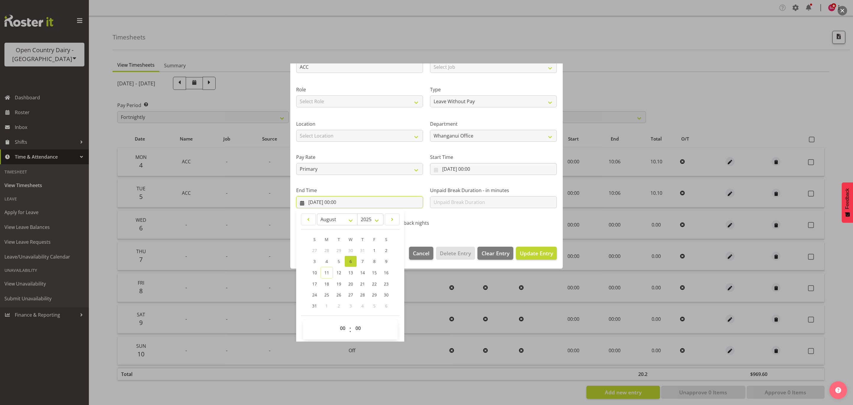
scroll to position [60, 0]
click at [341, 325] on select "00 01 02 03 04 05 06 07 08 09 10 11 12 13 14 15 16 17 18 19 20 21 22 23" at bounding box center [343, 326] width 13 height 12
click at [337, 320] on select "00 01 02 03 04 05 06 07 08 09 10 11 12 13 14 15 16 17 18 19 20 21 22 23" at bounding box center [343, 326] width 13 height 12
click at [362, 325] on select "00 01 02 03 04 05 06 07 08 09 10 11 12 13 14 15 16 17 18 19 20 21 22 23 24 25 2…" at bounding box center [358, 326] width 13 height 12
click at [352, 320] on select "00 01 02 03 04 05 06 07 08 09 10 11 12 13 14 15 16 17 18 19 20 21 22 23 24 25 2…" at bounding box center [358, 326] width 13 height 12
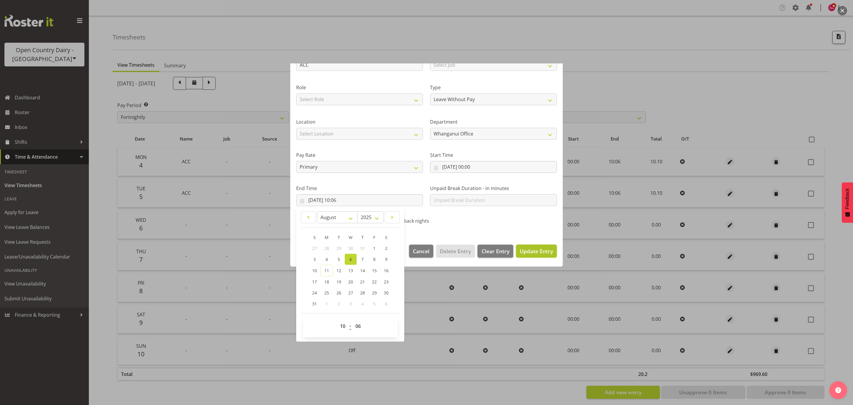
click at [541, 252] on span "Update Entry" at bounding box center [536, 250] width 33 height 7
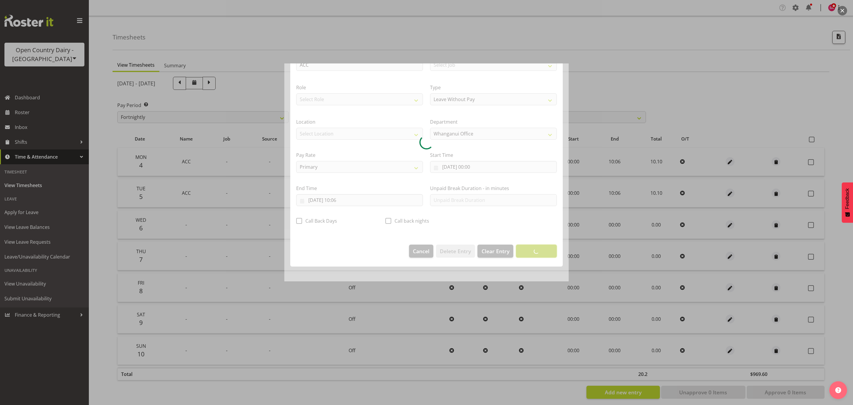
scroll to position [0, 0]
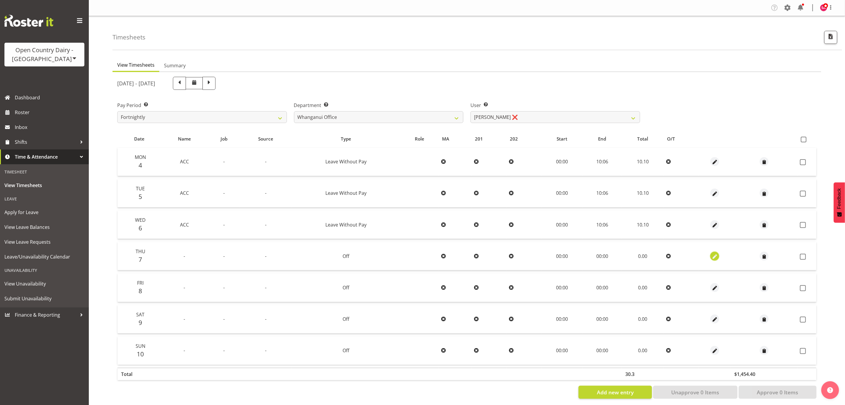
click at [713, 253] on span "button" at bounding box center [715, 256] width 7 height 7
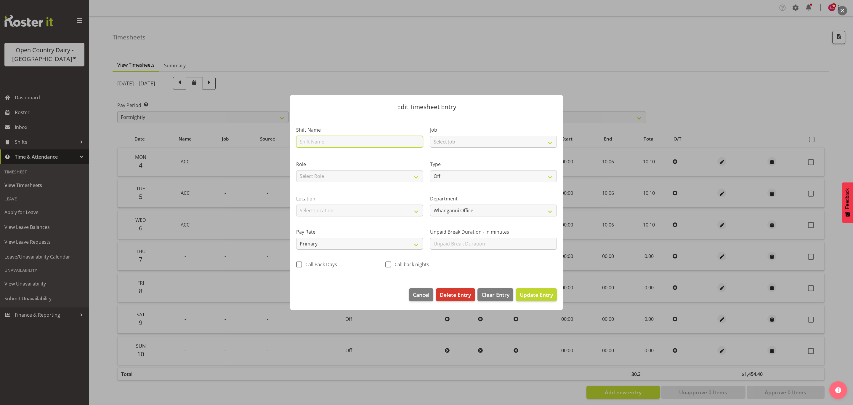
click at [358, 142] on input "text" at bounding box center [359, 142] width 127 height 12
click at [466, 174] on select "Off Standard Public Holiday Public Holiday (Worked) Day In Lieu Annual Leave Si…" at bounding box center [493, 176] width 127 height 12
click at [430, 170] on select "Off Standard Public Holiday Public Holiday (Worked) Day In Lieu Annual Leave Si…" at bounding box center [493, 176] width 127 height 12
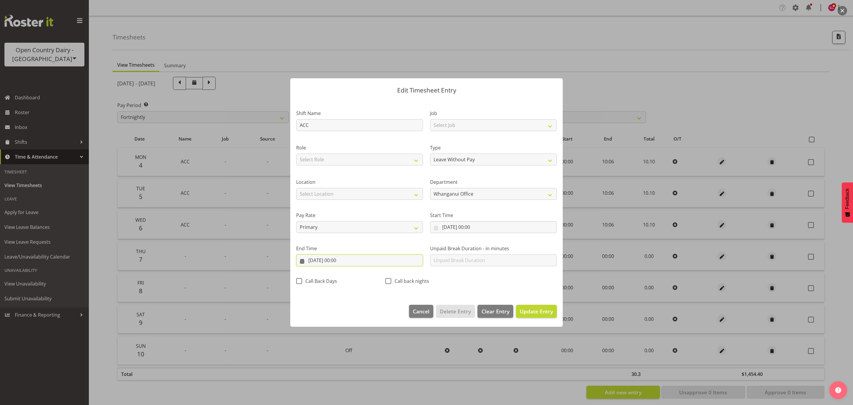
click at [306, 262] on input "[DATE] 00:00" at bounding box center [359, 260] width 127 height 12
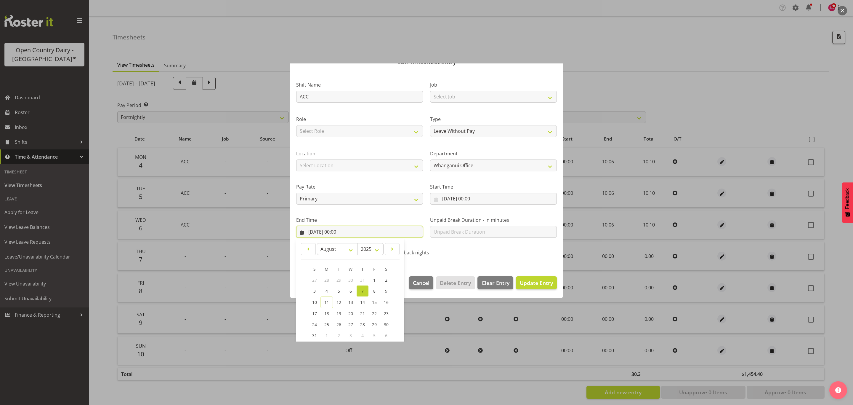
scroll to position [60, 0]
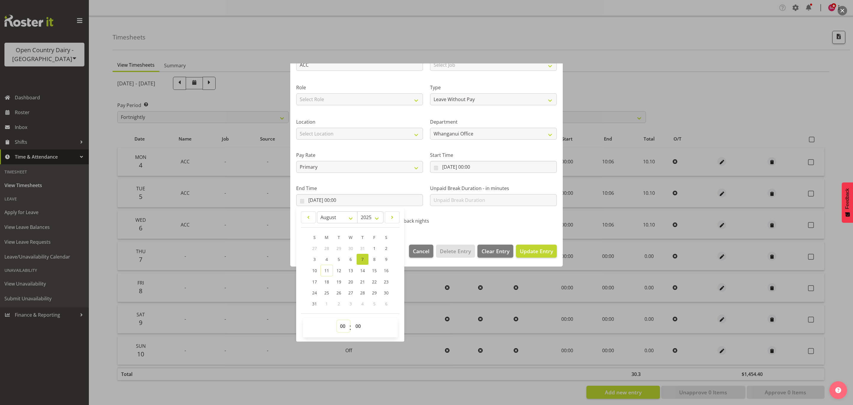
click at [342, 324] on select "00 01 02 03 04 05 06 07 08 09 10 11 12 13 14 15 16 17 18 19 20 21 22 23" at bounding box center [343, 326] width 13 height 12
click at [337, 320] on select "00 01 02 03 04 05 06 07 08 09 10 11 12 13 14 15 16 17 18 19 20 21 22 23" at bounding box center [343, 326] width 13 height 12
click at [355, 328] on select "00 01 02 03 04 05 06 07 08 09 10 11 12 13 14 15 16 17 18 19 20 21 22 23 24 25 2…" at bounding box center [358, 326] width 13 height 12
click at [352, 320] on select "00 01 02 03 04 05 06 07 08 09 10 11 12 13 14 15 16 17 18 19 20 21 22 23 24 25 2…" at bounding box center [358, 326] width 13 height 12
click at [537, 253] on span "Update Entry" at bounding box center [536, 250] width 33 height 7
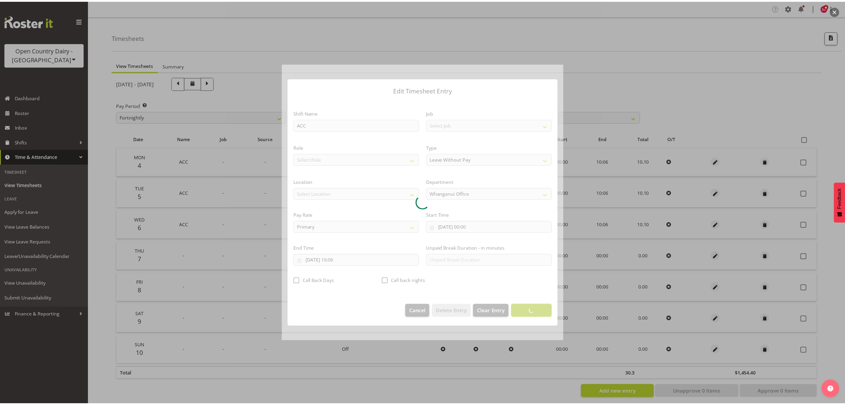
scroll to position [0, 0]
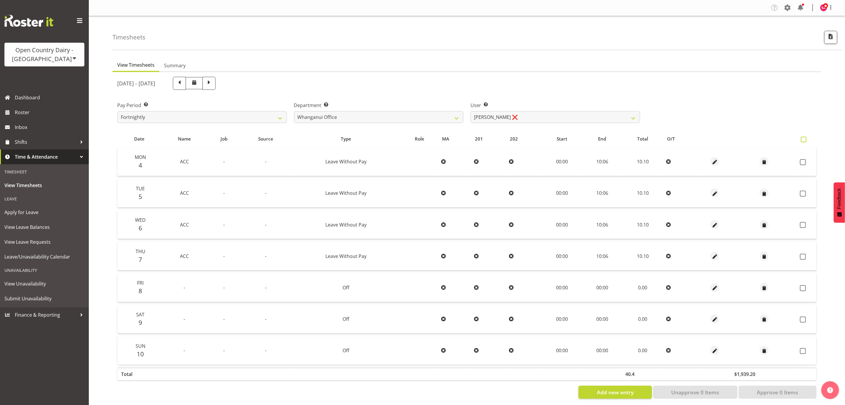
click at [806, 140] on span at bounding box center [804, 140] width 6 height 6
click at [805, 140] on input "checkbox" at bounding box center [803, 139] width 4 height 4
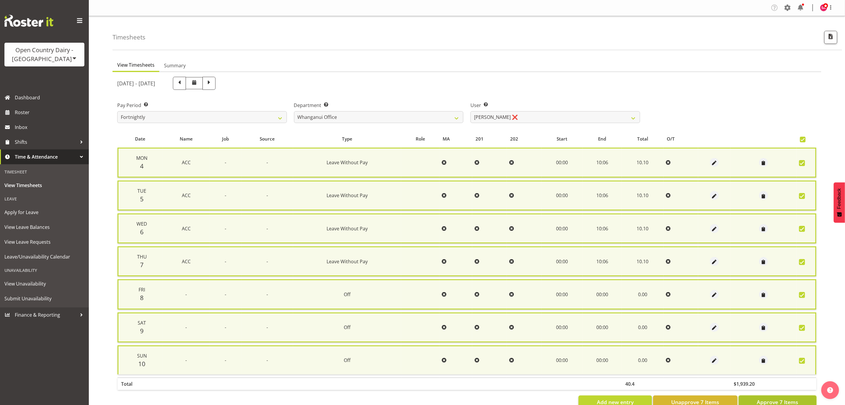
click at [773, 399] on span "Approve 7 Items" at bounding box center [777, 402] width 41 height 8
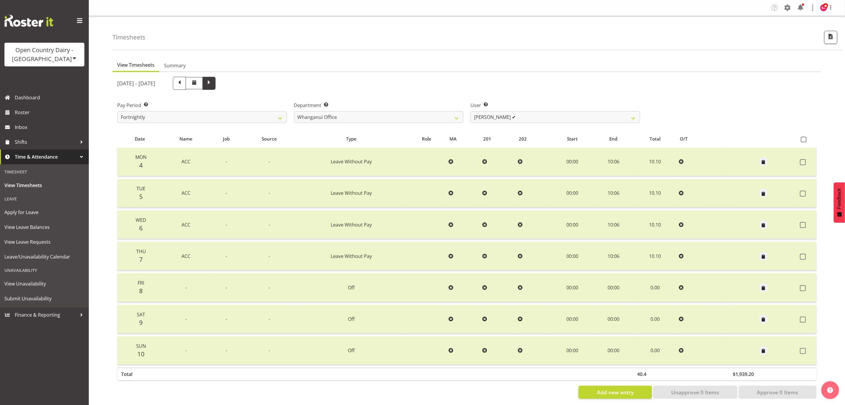
click at [213, 85] on span at bounding box center [209, 83] width 8 height 8
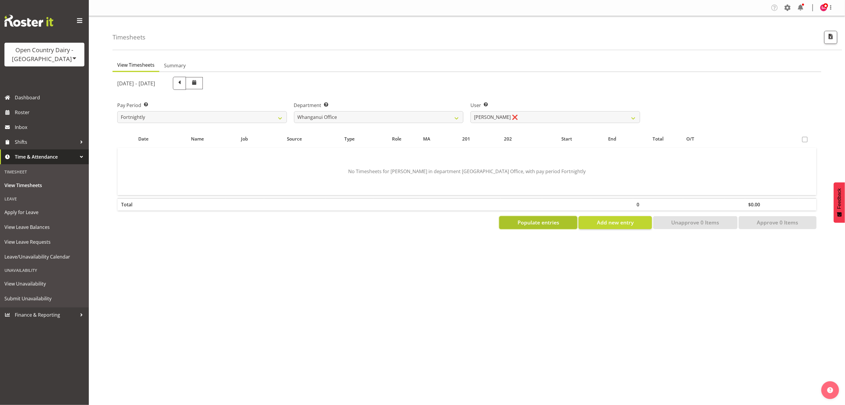
click at [538, 224] on span "Populate entries" at bounding box center [539, 222] width 42 height 8
click at [488, 113] on select "[PERSON_NAME] ❌ [PERSON_NAME] ❌ [PERSON_NAME] ❌ [PERSON_NAME] ❌ [PERSON_NAME] ❌" at bounding box center [556, 117] width 170 height 12
click at [471, 111] on select "[PERSON_NAME] ❌ [PERSON_NAME] ❌ [PERSON_NAME] ❌ [PERSON_NAME] ❌ [PERSON_NAME] ❌" at bounding box center [556, 117] width 170 height 12
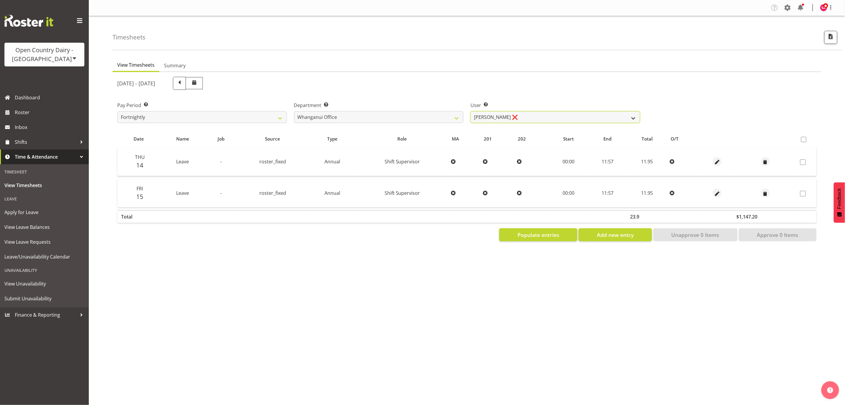
click at [489, 114] on select "[PERSON_NAME] ❌ [PERSON_NAME] ❌ [PERSON_NAME] ❌ [PERSON_NAME] ❌ [PERSON_NAME] ❌" at bounding box center [556, 117] width 170 height 12
click at [471, 111] on select "[PERSON_NAME] ❌ [PERSON_NAME] ❌ [PERSON_NAME] ❌ [PERSON_NAME] ❌ [PERSON_NAME] ❌" at bounding box center [556, 117] width 170 height 12
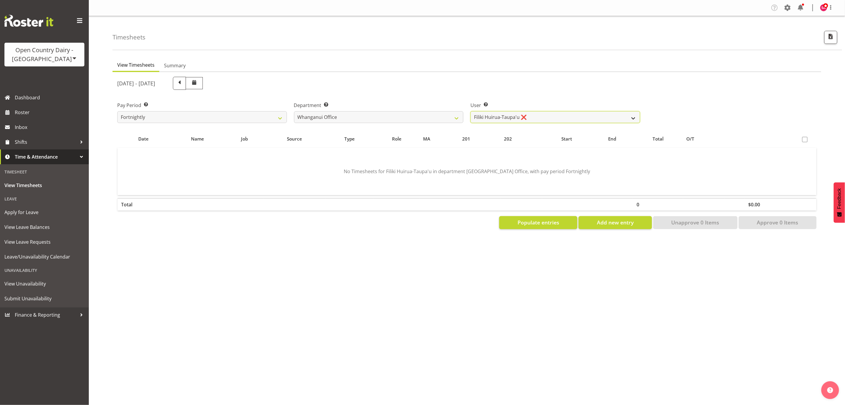
click at [514, 115] on select "[PERSON_NAME] ❌ [PERSON_NAME] ❌ [PERSON_NAME] ❌ [PERSON_NAME] ❌ [PERSON_NAME] ❌" at bounding box center [556, 117] width 170 height 12
click at [471, 111] on select "[PERSON_NAME] ❌ [PERSON_NAME] ❌ [PERSON_NAME] ❌ [PERSON_NAME] ❌ [PERSON_NAME] ❌" at bounding box center [556, 117] width 170 height 12
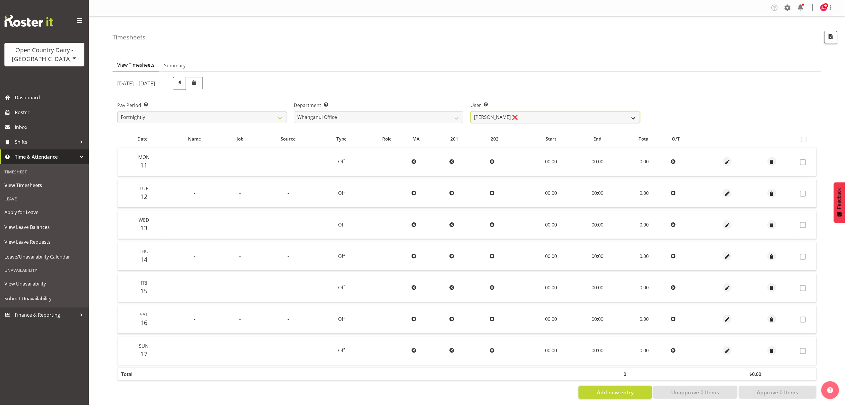
click at [536, 116] on select "[PERSON_NAME] ❌ [PERSON_NAME] ❌ [PERSON_NAME] ❌ [PERSON_NAME] ❌ [PERSON_NAME] ❌" at bounding box center [556, 117] width 170 height 12
click at [471, 111] on select "[PERSON_NAME] ❌ [PERSON_NAME] ❌ [PERSON_NAME] ❌ [PERSON_NAME] ❌ [PERSON_NAME] ❌" at bounding box center [556, 117] width 170 height 12
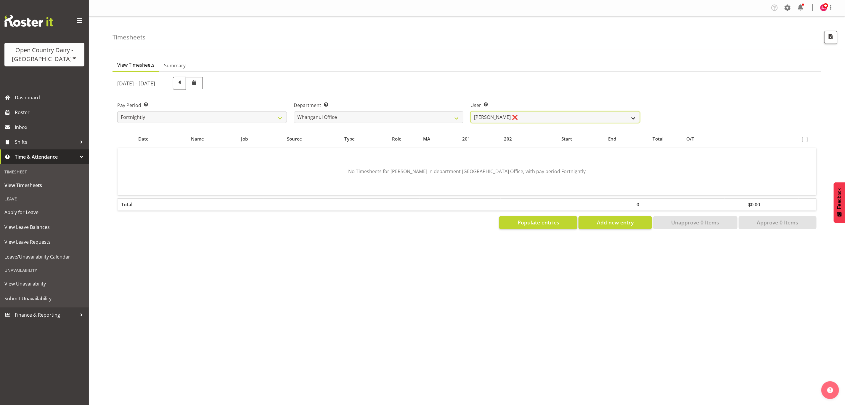
click at [544, 112] on select "[PERSON_NAME] ❌ [PERSON_NAME] ❌ [PERSON_NAME] ❌ [PERSON_NAME] ❌ [PERSON_NAME] ❌" at bounding box center [556, 117] width 170 height 12
click at [471, 111] on select "[PERSON_NAME] ❌ [PERSON_NAME] ❌ [PERSON_NAME] ❌ [PERSON_NAME] ❌ [PERSON_NAME] ❌" at bounding box center [556, 117] width 170 height 12
click at [40, 130] on span "Inbox" at bounding box center [50, 127] width 71 height 9
